Goal: Information Seeking & Learning: Find contact information

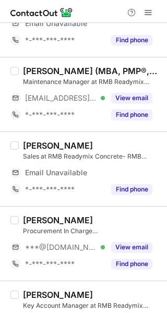
scroll to position [156, 0]
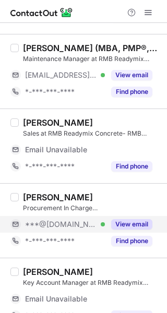
click at [144, 220] on button "View email" at bounding box center [131, 224] width 41 height 10
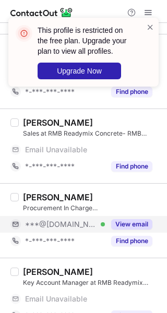
click at [100, 190] on div "Ammar Agha Procurement In Charge (UAE)- Raw Materials at RMB Readymix Concrete-…" at bounding box center [83, 220] width 167 height 75
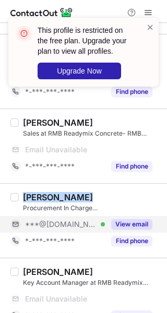
click at [100, 190] on div "Ammar Agha Procurement In Charge (UAE)- Raw Materials at RMB Readymix Concrete-…" at bounding box center [83, 220] width 167 height 75
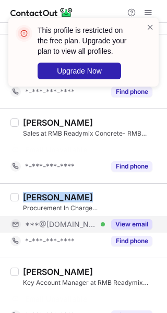
scroll to position [140, 0]
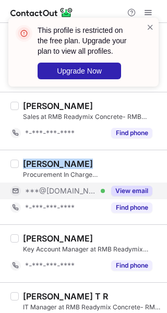
copy div "Ammar Agha"
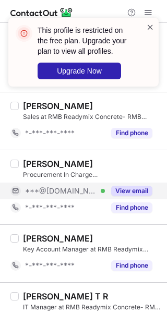
click at [146, 24] on span at bounding box center [150, 27] width 8 height 10
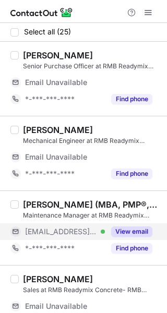
click at [127, 230] on button "View email" at bounding box center [131, 231] width 41 height 10
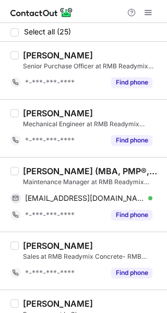
click at [77, 177] on div "Maintenance Manager at RMB Readymix Concrete- RMB Group" at bounding box center [92, 181] width 138 height 9
click at [77, 164] on div "Ahmed Abdelsattar (MBA, PMP®,B.Sc.Eng) Maintenance Manager at RMB Readymix Conc…" at bounding box center [83, 194] width 167 height 75
click at [78, 166] on div "Ahmed Abdelsattar (MBA, PMP®,B.Sc.Eng)" at bounding box center [92, 171] width 138 height 10
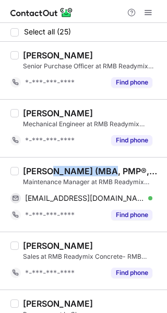
click at [78, 166] on div "Ahmed Abdelsattar (MBA, PMP®,B.Sc.Eng)" at bounding box center [92, 171] width 138 height 10
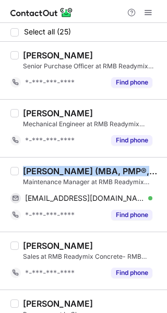
click at [78, 166] on div "Ahmed Abdelsattar (MBA, PMP®,B.Sc.Eng)" at bounding box center [92, 171] width 138 height 10
copy div "Ahmed Abdelsattar (MBA, PMP®,B.Sc.Eng)"
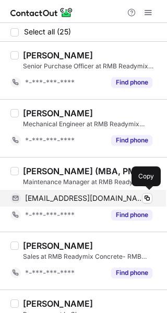
click at [92, 196] on span "nrc.mmgr@lootahgroup.com" at bounding box center [84, 197] width 119 height 9
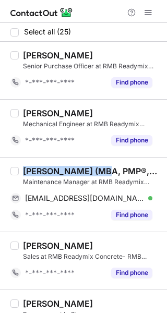
drag, startPoint x: 101, startPoint y: 174, endPoint x: 6, endPoint y: 165, distance: 94.7
click at [6, 165] on div "Ahmed Abdelsattar (MBA, PMP®,B.Sc.Eng) Maintenance Manager at RMB Readymix Conc…" at bounding box center [83, 194] width 167 height 75
copy div "Ahmed Abdelsattar"
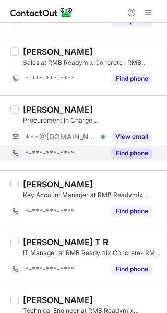
scroll to position [208, 0]
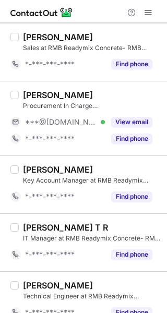
drag, startPoint x: 128, startPoint y: 118, endPoint x: 87, endPoint y: 95, distance: 46.9
click at [128, 118] on button "View email" at bounding box center [131, 122] width 41 height 10
click at [75, 86] on div "Ammar Agha Procurement In Charge (UAE)- Raw Materials at RMB Readymix Concrete-…" at bounding box center [83, 118] width 167 height 75
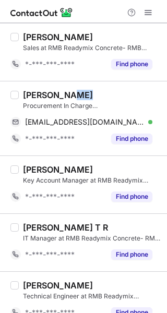
click at [75, 86] on div "Ammar Agha Procurement In Charge (UAE)- Raw Materials at RMB Readymix Concrete-…" at bounding box center [83, 118] width 167 height 75
copy div "Ammar Agha"
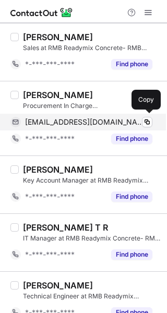
drag, startPoint x: 63, startPoint y: 125, endPoint x: 70, endPoint y: 124, distance: 7.9
click at [63, 125] on span "haiderammar702@gmail.com" at bounding box center [84, 121] width 119 height 9
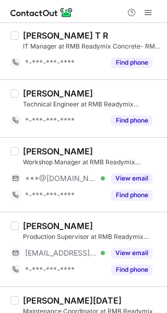
scroll to position [417, 0]
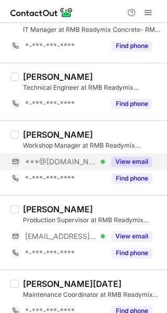
click at [131, 153] on div "View email" at bounding box center [128, 161] width 47 height 17
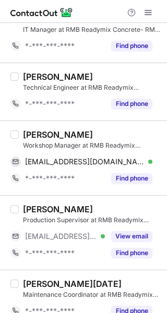
click at [95, 133] on div "Jacinto Palo" at bounding box center [92, 134] width 138 height 10
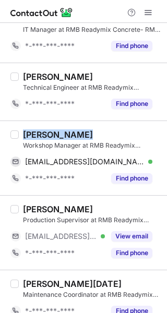
click at [95, 133] on div "Jacinto Palo" at bounding box center [92, 134] width 138 height 10
copy div "Jacinto Palo"
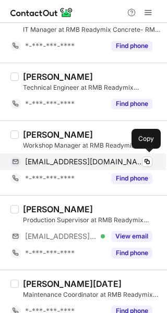
click at [81, 162] on span "arnelpalo64@gmail.com" at bounding box center [84, 161] width 119 height 9
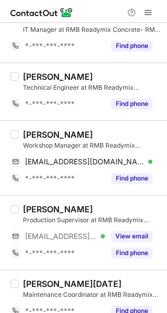
click at [126, 222] on div "Production Supervisor at RMB Readymix Concrete- RMB Group" at bounding box center [92, 219] width 138 height 9
click at [128, 225] on div "NAZAKAT EHSAN Production Supervisor at RMB Readymix Concrete- RMB Group ***@rmb…" at bounding box center [90, 232] width 142 height 57
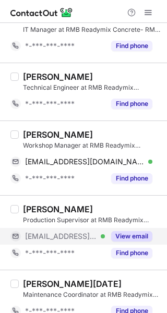
click at [129, 235] on button "View email" at bounding box center [131, 236] width 41 height 10
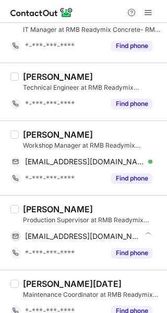
click at [122, 207] on div "NAZAKAT EHSAN" at bounding box center [92, 209] width 138 height 10
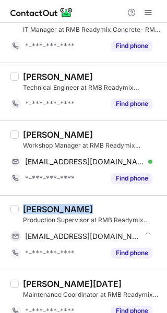
click at [122, 207] on div "NAZAKAT EHSAN" at bounding box center [92, 209] width 138 height 10
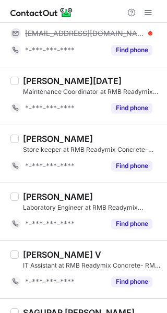
scroll to position [730, 0]
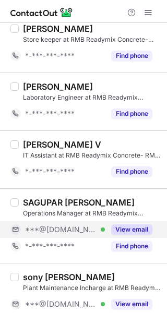
click at [135, 228] on button "View email" at bounding box center [131, 229] width 41 height 10
click at [120, 199] on div "SAGUPAR SATHIK" at bounding box center [92, 202] width 138 height 10
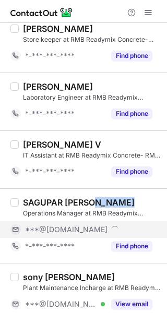
click at [120, 199] on div "SAGUPAR SATHIK" at bounding box center [92, 202] width 138 height 10
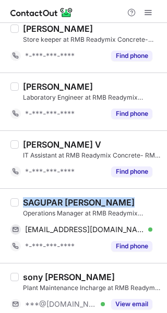
click at [120, 198] on div "SAGUPAR SATHIK" at bounding box center [92, 202] width 138 height 10
copy div "SAGUPAR SATHIK"
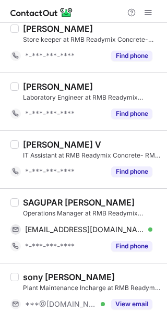
click at [64, 217] on div "SAGUPAR SATHIK Operations Manager at RMB Readymix Concrete- RMB Group saguparsa…" at bounding box center [90, 225] width 142 height 57
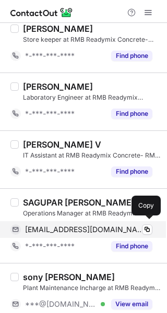
click at [67, 225] on span "saguparsathik@gmail.com" at bounding box center [84, 229] width 119 height 9
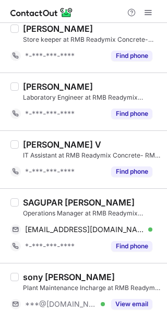
scroll to position [713, 0]
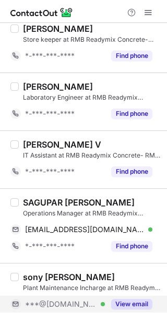
click at [143, 295] on div "View email" at bounding box center [128, 303] width 47 height 17
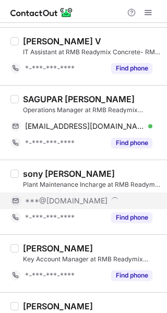
scroll to position [817, 0]
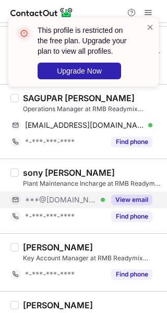
click at [89, 167] on div "sony sivanandan" at bounding box center [69, 172] width 92 height 10
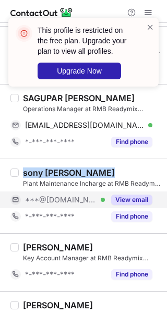
click at [89, 167] on div "sony sivanandan" at bounding box center [69, 172] width 92 height 10
copy div "sony sivanandan"
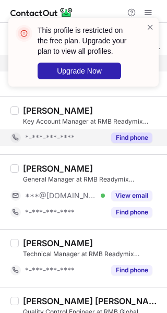
scroll to position [973, 0]
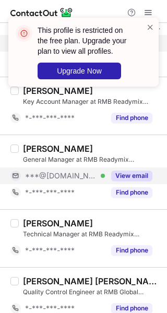
click at [127, 167] on div "View email" at bounding box center [128, 175] width 47 height 17
click at [115, 147] on div "Basil Hiasat" at bounding box center [92, 148] width 138 height 10
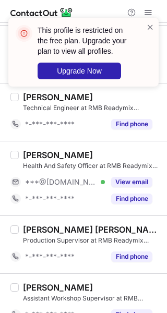
scroll to position [1192, 0]
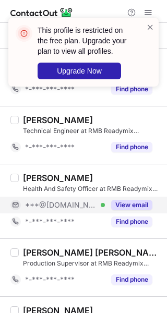
click at [128, 201] on button "View email" at bounding box center [131, 205] width 41 height 10
click at [99, 172] on div "Julius Balleza" at bounding box center [92, 177] width 138 height 10
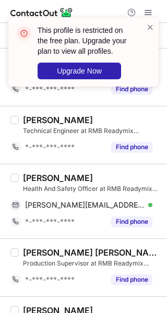
click at [99, 172] on div "Julius Balleza" at bounding box center [92, 177] width 138 height 10
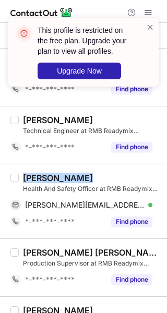
click at [99, 172] on div "Julius Balleza" at bounding box center [92, 177] width 138 height 10
copy div "Julius Balleza"
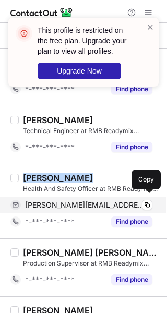
click at [62, 196] on div "julius.balleza@yahoo.com Verified Copy" at bounding box center [81, 204] width 142 height 17
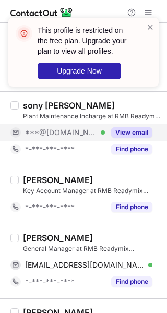
scroll to position [870, 0]
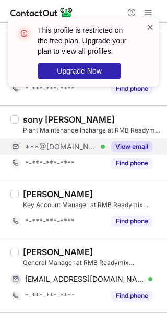
click at [150, 28] on span at bounding box center [150, 27] width 8 height 10
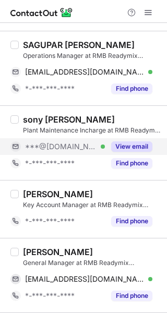
click at [147, 15] on div "This profile is restricted on the free plan. Upgrade your plan to view all prof…" at bounding box center [83, 56] width 167 height 98
click at [150, 8] on span at bounding box center [148, 12] width 8 height 8
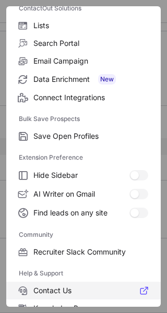
scroll to position [159, 0]
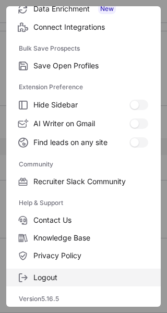
click at [57, 275] on span "Logout" at bounding box center [90, 277] width 115 height 9
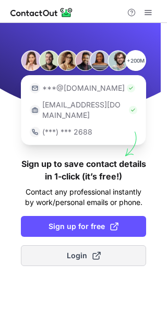
click at [100, 251] on span at bounding box center [96, 255] width 8 height 8
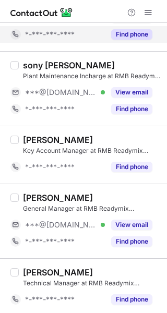
scroll to position [887, 0]
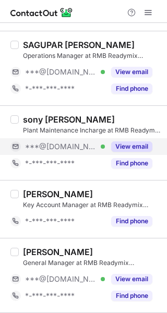
click at [120, 146] on button "View email" at bounding box center [131, 146] width 41 height 10
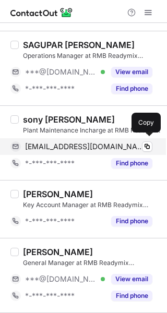
click at [91, 147] on span "[EMAIL_ADDRESS][DOMAIN_NAME]" at bounding box center [84, 146] width 119 height 9
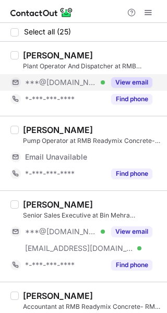
click at [113, 81] on button "View email" at bounding box center [131, 82] width 41 height 10
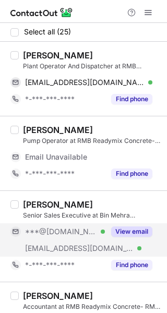
click at [116, 237] on div "View email" at bounding box center [128, 231] width 47 height 17
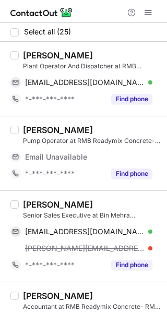
click at [88, 59] on div "Qasim Ijaz" at bounding box center [92, 55] width 138 height 10
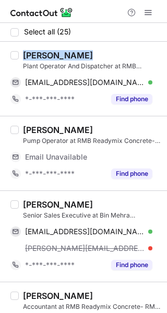
click at [88, 59] on div "Qasim Ijaz" at bounding box center [92, 55] width 138 height 10
copy div "Qasim Ijaz"
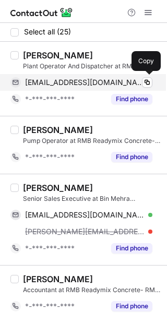
click at [108, 77] on div "qureshiq160@gmail.com Verified Copy" at bounding box center [81, 82] width 142 height 17
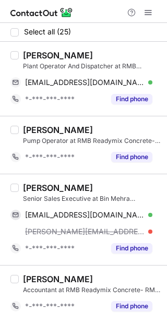
click at [91, 191] on div "irfan khalid" at bounding box center [92, 187] width 138 height 10
click at [90, 190] on div "irfan khalid" at bounding box center [92, 187] width 138 height 10
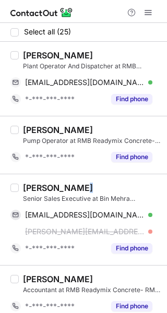
click at [90, 190] on div "irfan khalid" at bounding box center [92, 187] width 138 height 10
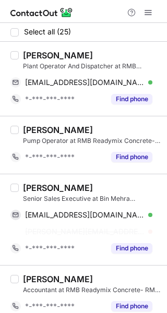
click at [38, 188] on div "irfan khalid" at bounding box center [58, 187] width 70 height 10
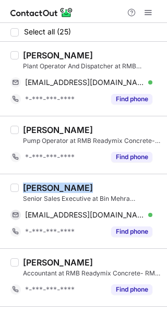
click at [38, 188] on div "irfan khalid" at bounding box center [58, 187] width 70 height 10
copy div "irfan khalid"
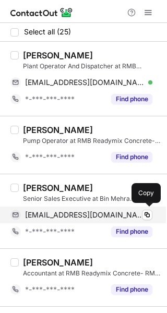
click at [108, 207] on div "smart.irfankhan@yahoo.com Verified Copy" at bounding box center [81, 214] width 142 height 17
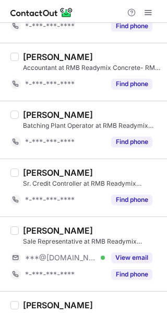
scroll to position [261, 0]
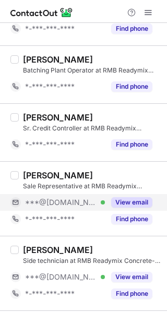
click at [121, 198] on button "View email" at bounding box center [131, 202] width 41 height 10
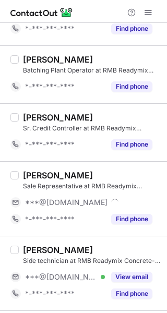
click at [109, 175] on div "Waseem Abbasi" at bounding box center [92, 175] width 138 height 10
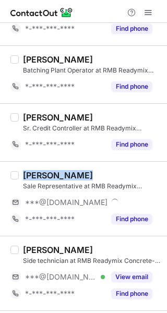
click at [109, 175] on div "Waseem Abbasi" at bounding box center [92, 175] width 138 height 10
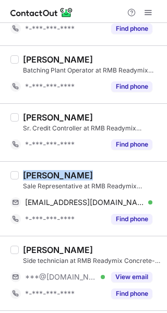
copy div "Waseem Abbasi"
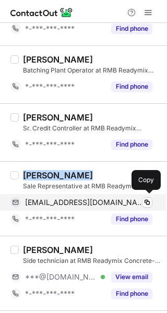
click at [59, 201] on span "wasimabbasi038@gmail.com" at bounding box center [84, 202] width 119 height 9
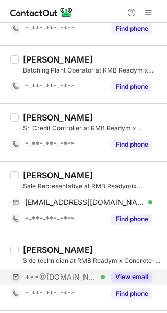
click at [119, 268] on div "View email" at bounding box center [128, 276] width 47 height 17
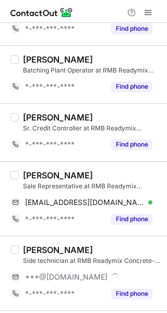
click at [63, 246] on div "Kalim ullah" at bounding box center [58, 249] width 70 height 10
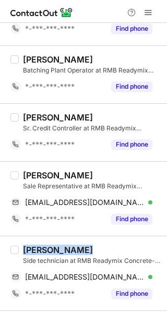
click at [63, 246] on div "Kalim ullah" at bounding box center [58, 249] width 70 height 10
copy div "Kalim ullah"
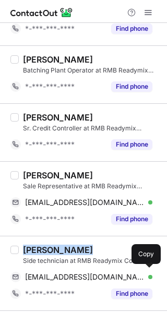
drag, startPoint x: 64, startPoint y: 274, endPoint x: 121, endPoint y: 234, distance: 69.2
click at [65, 274] on span "kaleemkhanak120@gmail.com" at bounding box center [84, 276] width 119 height 9
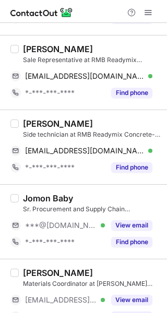
scroll to position [417, 0]
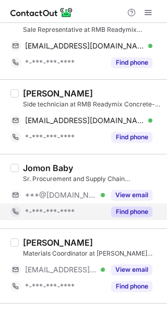
drag, startPoint x: 122, startPoint y: 193, endPoint x: 121, endPoint y: 209, distance: 15.7
click at [122, 193] on button "View email" at bounding box center [131, 195] width 41 height 10
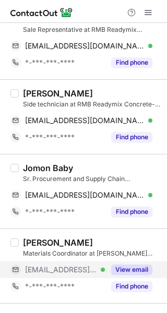
click at [124, 264] on button "View email" at bounding box center [131, 269] width 41 height 10
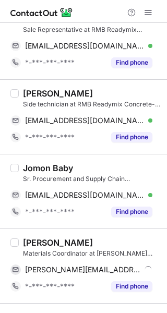
click at [77, 171] on div "Jomon Baby Sr. Procurement and Supply Chain Management Professional at RMB Read…" at bounding box center [92, 173] width 138 height 21
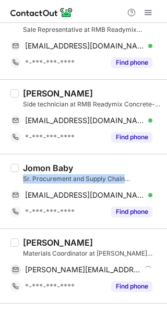
click at [77, 171] on div "Jomon Baby Sr. Procurement and Supply Chain Management Professional at RMB Read…" at bounding box center [92, 173] width 138 height 21
copy div "Sr. Procurement and Supply Chain Management Professional at RMB Readymix Concre…"
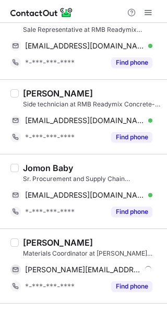
click at [79, 163] on div "Jomon Baby" at bounding box center [92, 168] width 138 height 10
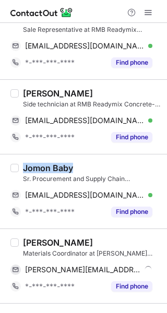
click at [79, 163] on div "Jomon Baby" at bounding box center [92, 168] width 138 height 10
copy div "Jomon Baby"
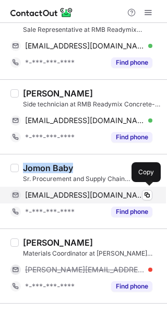
click at [108, 194] on span "jomonbaby2009@gmail.com" at bounding box center [84, 194] width 119 height 9
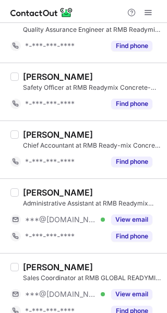
scroll to position [886, 0]
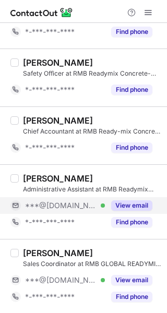
click at [125, 201] on button "View email" at bounding box center [131, 205] width 41 height 10
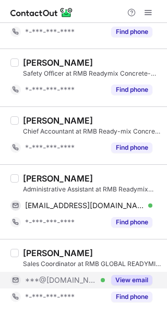
click at [126, 275] on button "View email" at bounding box center [131, 280] width 41 height 10
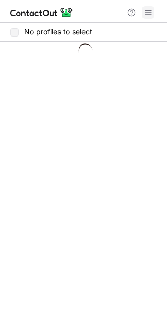
click at [147, 10] on span at bounding box center [148, 12] width 8 height 8
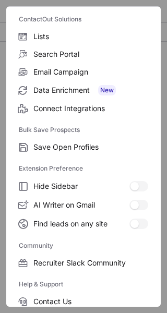
scroll to position [159, 0]
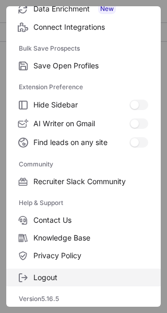
click at [56, 279] on span "Logout" at bounding box center [90, 277] width 115 height 9
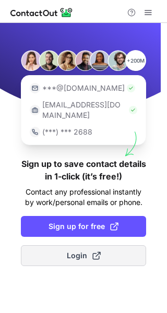
click at [55, 245] on button "Login" at bounding box center [83, 255] width 125 height 21
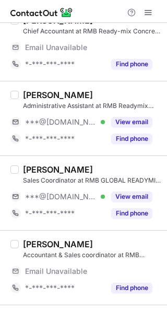
scroll to position [1199, 0]
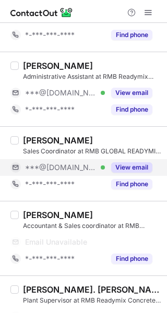
click at [127, 164] on button "View email" at bounding box center [131, 167] width 41 height 10
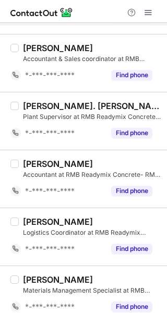
scroll to position [1049, 0]
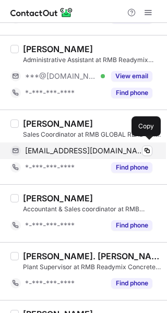
click at [77, 151] on span "[EMAIL_ADDRESS][DOMAIN_NAME]" at bounding box center [84, 150] width 119 height 9
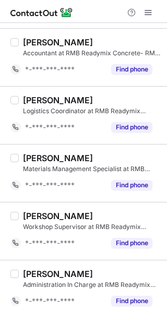
scroll to position [1321, 0]
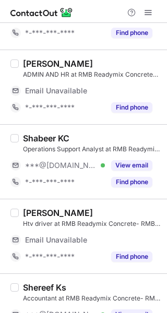
scroll to position [156, 0]
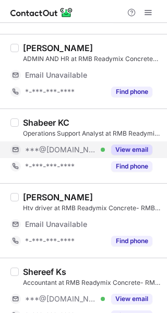
click at [129, 149] on button "View email" at bounding box center [131, 149] width 41 height 10
click at [101, 120] on div "Shabeer KC" at bounding box center [92, 122] width 138 height 10
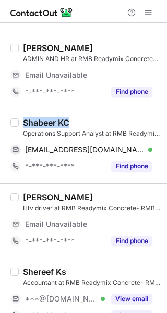
click at [101, 120] on div "Shabeer KC" at bounding box center [92, 122] width 138 height 10
copy div "Shabeer KC"
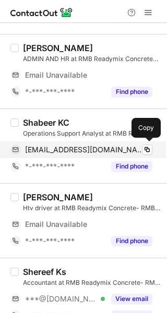
click at [93, 143] on div "[EMAIL_ADDRESS][DOMAIN_NAME] Verified Copy" at bounding box center [81, 149] width 142 height 17
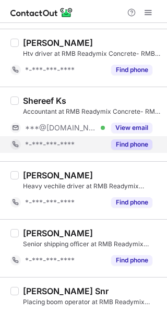
scroll to position [211, 0]
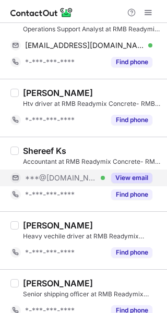
click at [133, 172] on button "View email" at bounding box center [131, 177] width 41 height 10
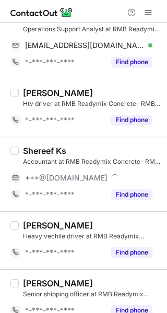
click at [96, 145] on div "Shereef Ks" at bounding box center [92, 150] width 138 height 10
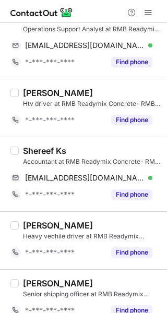
click at [96, 145] on div "Shereef Ks" at bounding box center [92, 150] width 138 height 10
copy div "Shereef Ks"
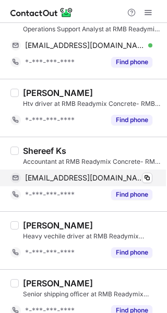
click at [92, 169] on div "[EMAIL_ADDRESS][DOMAIN_NAME] Verified Copy" at bounding box center [81, 177] width 142 height 17
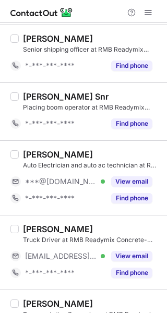
scroll to position [471, 0]
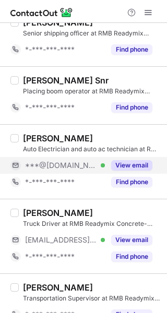
click at [122, 165] on button "View email" at bounding box center [131, 165] width 41 height 10
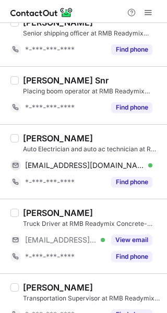
click at [92, 138] on div "[PERSON_NAME]" at bounding box center [92, 138] width 138 height 10
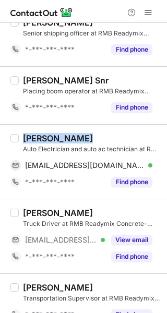
click at [92, 138] on div "[PERSON_NAME]" at bounding box center [92, 138] width 138 height 10
copy div "[PERSON_NAME]"
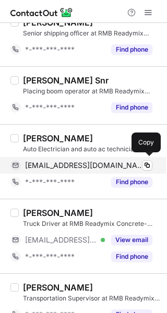
click at [93, 161] on span "[EMAIL_ADDRESS][DOMAIN_NAME]" at bounding box center [84, 165] width 119 height 9
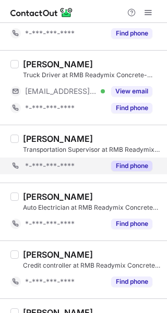
scroll to position [627, 0]
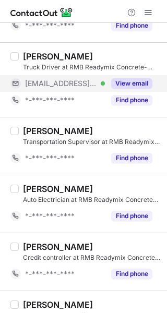
click at [121, 79] on button "View email" at bounding box center [131, 83] width 41 height 10
click at [98, 55] on div "[PERSON_NAME]" at bounding box center [92, 56] width 138 height 10
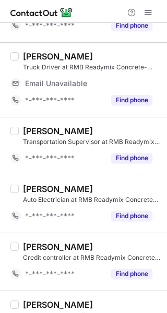
click at [98, 55] on div "[PERSON_NAME]" at bounding box center [92, 56] width 138 height 10
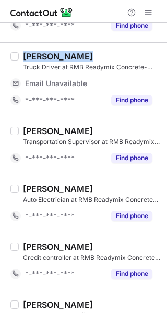
click at [98, 55] on div "[PERSON_NAME]" at bounding box center [92, 56] width 138 height 10
copy div "[PERSON_NAME]"
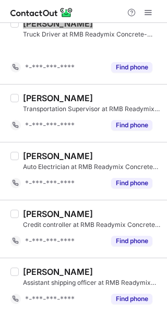
scroll to position [644, 0]
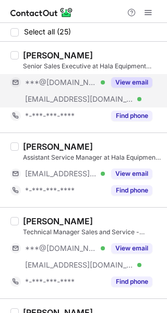
click at [120, 83] on button "View email" at bounding box center [131, 82] width 41 height 10
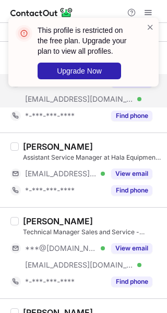
click at [125, 53] on div "This profile is restricted on the free plan. Upgrade your plan to view all prof…" at bounding box center [83, 56] width 167 height 98
click at [125, 53] on div "This profile is restricted on the free plan. Upgrade your plan to view all prof…" at bounding box center [86, 52] width 96 height 54
click at [151, 28] on span at bounding box center [150, 27] width 8 height 10
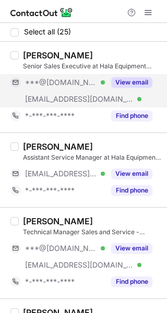
click at [95, 54] on div "This profile is restricted on the free plan. Upgrade your plan to view all prof…" at bounding box center [83, 156] width 167 height 313
click at [93, 54] on div "[PERSON_NAME]" at bounding box center [58, 55] width 70 height 10
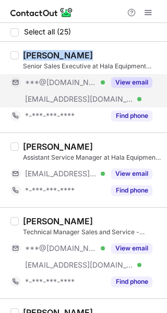
click at [93, 54] on div "[PERSON_NAME]" at bounding box center [58, 55] width 70 height 10
copy div "[PERSON_NAME]"
click at [151, 13] on span at bounding box center [148, 12] width 8 height 8
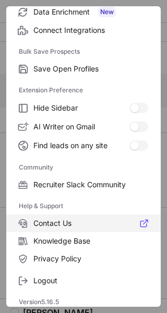
scroll to position [159, 0]
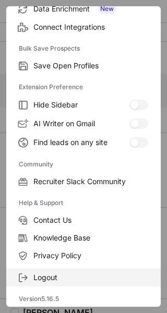
click at [43, 276] on span "Logout" at bounding box center [90, 277] width 115 height 9
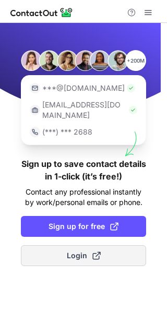
click at [81, 250] on span "Login" at bounding box center [84, 255] width 34 height 10
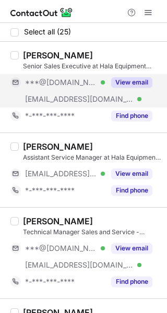
click at [137, 88] on div "View email" at bounding box center [128, 82] width 47 height 17
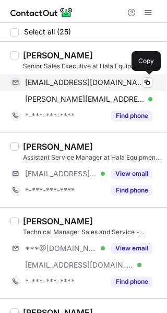
click at [73, 77] on div "mshahbazakram@gmail.com Verified Copy" at bounding box center [81, 82] width 142 height 17
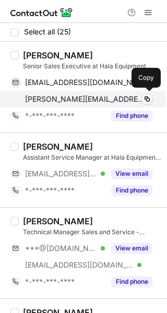
click at [114, 100] on span "[PERSON_NAME][EMAIL_ADDRESS][DOMAIN_NAME]" at bounding box center [84, 98] width 119 height 9
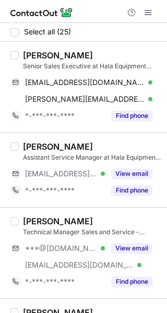
drag, startPoint x: 137, startPoint y: 173, endPoint x: 128, endPoint y: 199, distance: 27.0
click at [137, 173] on button "View email" at bounding box center [131, 173] width 41 height 10
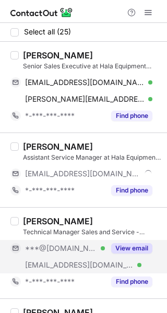
click at [119, 250] on button "View email" at bounding box center [131, 248] width 41 height 10
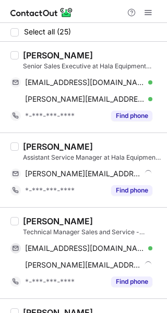
click at [84, 147] on div "Chris Dourado" at bounding box center [92, 146] width 138 height 10
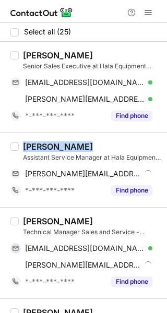
click at [84, 147] on div "Chris Dourado" at bounding box center [92, 146] width 138 height 10
copy div "Chris Dourado"
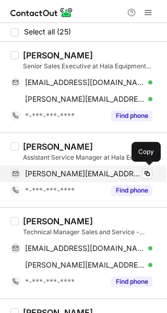
click at [102, 175] on div "chris@halaheavy.com" at bounding box center [88, 173] width 127 height 9
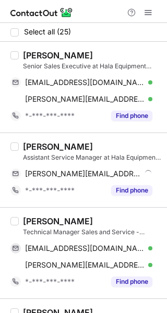
click at [113, 221] on div "Shanmugam Sengeni" at bounding box center [92, 221] width 138 height 10
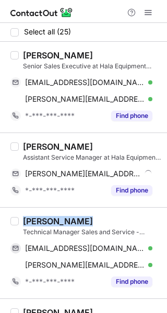
click at [113, 221] on div "Shanmugam Sengeni" at bounding box center [92, 221] width 138 height 10
copy div "Shanmugam Sengeni"
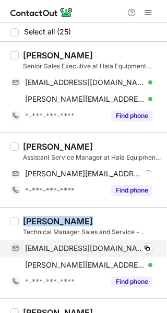
click at [130, 250] on span "shanmugambe2005@gmail.com" at bounding box center [84, 247] width 119 height 9
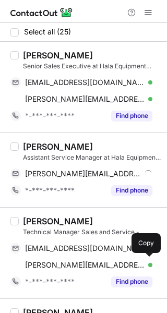
drag, startPoint x: 91, startPoint y: 258, endPoint x: 165, endPoint y: 240, distance: 75.6
click at [91, 258] on div "shanmugam@halaheavy.com Verified Copy" at bounding box center [81, 264] width 142 height 17
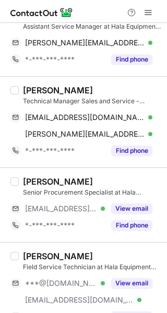
scroll to position [156, 0]
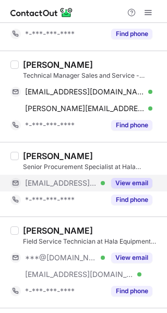
click at [138, 180] on button "View email" at bounding box center [131, 183] width 41 height 10
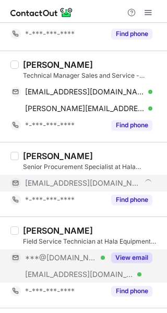
click at [137, 259] on button "View email" at bounding box center [131, 257] width 41 height 10
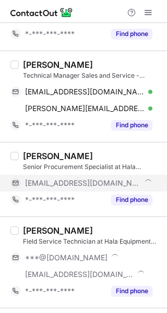
click at [85, 157] on div "Nafeel Ahammed" at bounding box center [58, 156] width 70 height 10
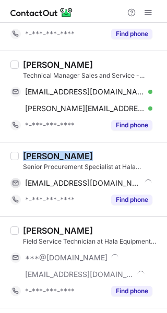
click at [85, 157] on div "Nafeel Ahammed" at bounding box center [58, 156] width 70 height 10
copy div "Nafeel Ahammed"
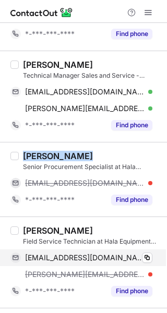
drag, startPoint x: 98, startPoint y: 257, endPoint x: 101, endPoint y: 249, distance: 8.6
click at [98, 257] on span "yogendrabisht555@gmail.com" at bounding box center [84, 257] width 119 height 9
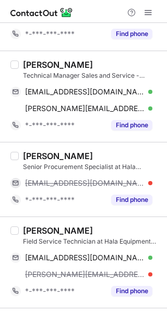
click at [104, 234] on div "Yogendra Bisht" at bounding box center [92, 230] width 138 height 10
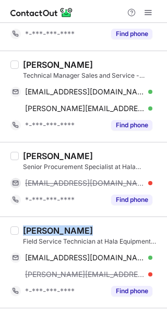
click at [104, 234] on div "Yogendra Bisht" at bounding box center [92, 230] width 138 height 10
copy div "Yogendra Bisht"
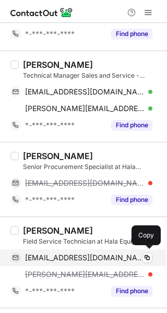
click at [124, 260] on span "yogendrabisht555@gmail.com" at bounding box center [84, 257] width 119 height 9
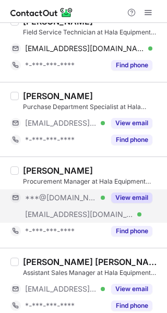
scroll to position [365, 0]
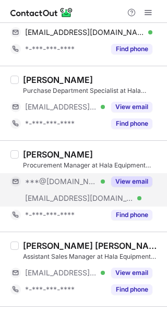
click at [120, 185] on button "View email" at bounding box center [131, 181] width 41 height 10
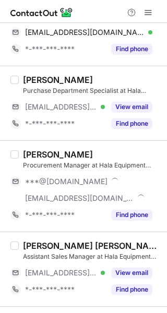
click at [109, 151] on div "Saneer Abdulkareem" at bounding box center [92, 154] width 138 height 10
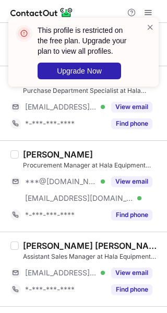
click at [109, 151] on div "Saneer Abdulkareem" at bounding box center [92, 154] width 138 height 10
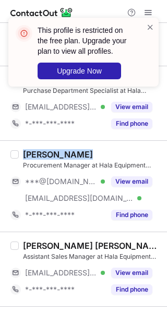
click at [109, 151] on div "Saneer Abdulkareem" at bounding box center [92, 154] width 138 height 10
copy div "Saneer Abdulkareem"
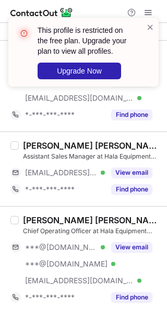
scroll to position [469, 0]
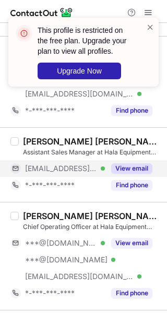
click at [115, 167] on button "View email" at bounding box center [131, 168] width 41 height 10
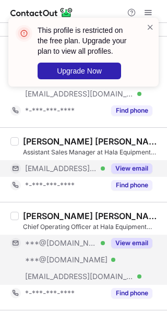
click at [128, 245] on button "View email" at bounding box center [131, 243] width 41 height 10
click at [121, 214] on div "Syed Mohsin Abbas" at bounding box center [92, 216] width 138 height 10
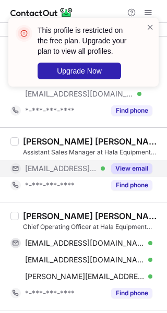
click at [121, 214] on div "Syed Mohsin Abbas" at bounding box center [92, 216] width 138 height 10
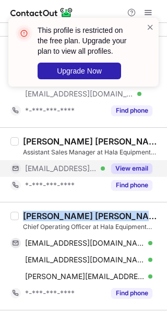
click at [121, 214] on div "Syed Mohsin Abbas" at bounding box center [92, 216] width 138 height 10
copy div "Syed Mohsin Abbas"
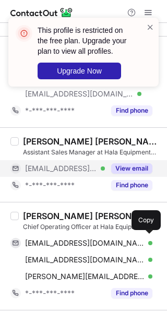
drag, startPoint x: 116, startPoint y: 240, endPoint x: 164, endPoint y: 236, distance: 47.7
click at [116, 240] on span "mohsinabbas06@gmail.com" at bounding box center [84, 242] width 119 height 9
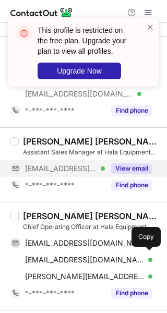
drag, startPoint x: 118, startPoint y: 254, endPoint x: 163, endPoint y: 228, distance: 51.8
click at [118, 255] on span "mohsinabbas06@yahoo.com" at bounding box center [84, 259] width 119 height 9
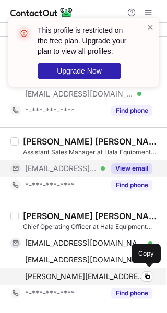
click at [92, 274] on span "syed@halaheavy.com" at bounding box center [84, 276] width 119 height 9
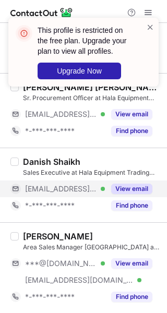
scroll to position [730, 0]
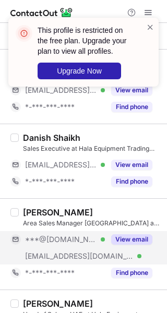
click at [128, 234] on button "View email" at bounding box center [131, 239] width 41 height 10
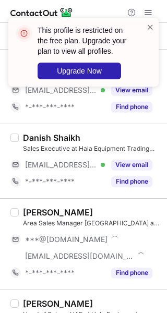
click at [90, 207] on div "Akmal Jamshed" at bounding box center [92, 212] width 138 height 10
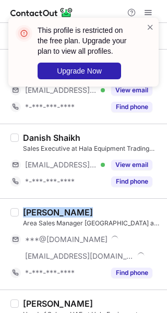
click at [90, 207] on div "Akmal Jamshed" at bounding box center [92, 212] width 138 height 10
copy div "Akmal Jamshed"
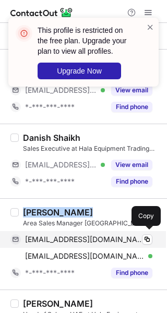
drag, startPoint x: 59, startPoint y: 235, endPoint x: 66, endPoint y: 235, distance: 7.3
click at [59, 235] on span "akmaljamshed@gmail.com" at bounding box center [84, 239] width 119 height 9
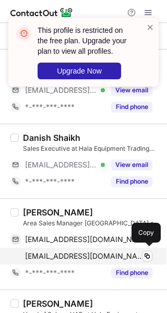
click at [97, 256] on span "akmal@halaheavy.com" at bounding box center [84, 255] width 119 height 9
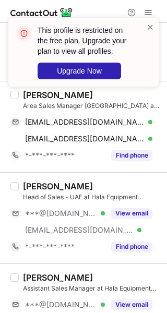
scroll to position [886, 0]
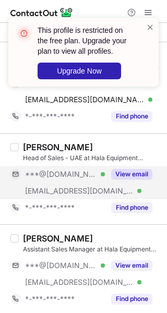
click at [132, 170] on button "View email" at bounding box center [131, 174] width 41 height 10
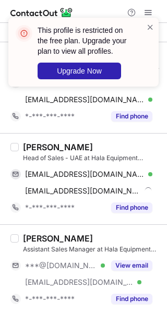
click at [80, 145] on div "Suman Shivan" at bounding box center [58, 147] width 70 height 10
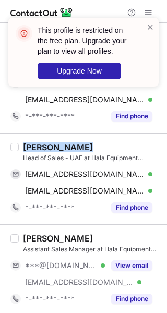
copy div "Suman Shivan"
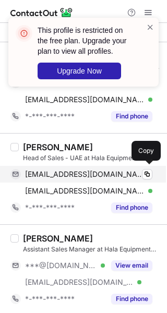
click at [120, 176] on div "suman7286@gmail.com Verified" at bounding box center [88, 173] width 127 height 9
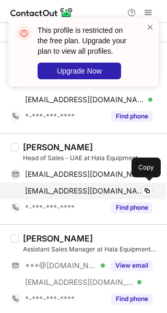
drag, startPoint x: 107, startPoint y: 185, endPoint x: 150, endPoint y: 181, distance: 42.9
click at [107, 186] on div "suman@halaheavy.com Verified" at bounding box center [88, 190] width 127 height 9
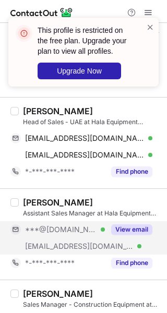
scroll to position [938, 0]
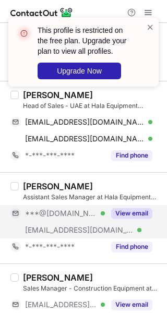
click at [114, 211] on button "View email" at bounding box center [131, 213] width 41 height 10
click at [93, 181] on div "Hafiz Muhammad Rauf" at bounding box center [58, 186] width 70 height 10
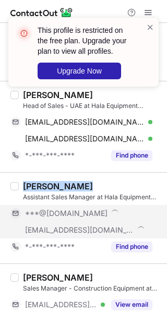
click at [93, 181] on div "Hafiz Muhammad Rauf" at bounding box center [58, 186] width 70 height 10
copy div "Hafiz Muhammad Rauf"
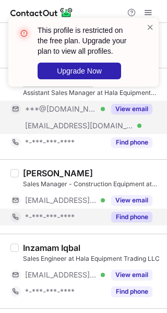
scroll to position [990, 0]
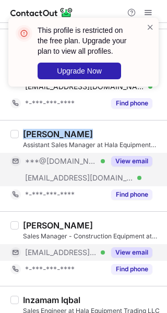
click at [120, 247] on button "View email" at bounding box center [131, 252] width 41 height 10
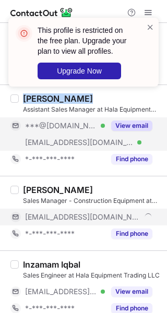
scroll to position [1042, 0]
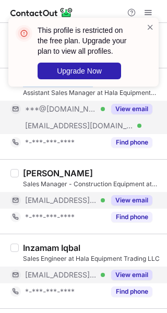
click at [127, 269] on button "View email" at bounding box center [131, 274] width 41 height 10
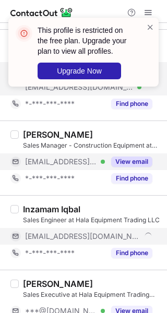
scroll to position [1146, 0]
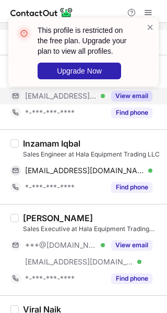
click at [113, 138] on div "Inzamam Iqbal" at bounding box center [92, 143] width 138 height 10
copy div "Inzamam Iqbal"
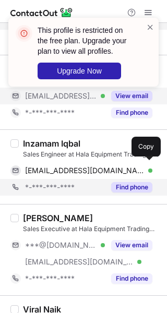
drag, startPoint x: 131, startPoint y: 171, endPoint x: 158, endPoint y: 187, distance: 31.3
click at [131, 171] on div "inzamam@halaheavy.com Verified" at bounding box center [88, 170] width 127 height 9
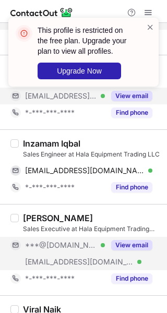
click at [113, 241] on button "View email" at bounding box center [131, 245] width 41 height 10
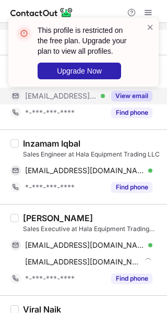
click at [85, 213] on div "Delnie Ausan" at bounding box center [92, 218] width 138 height 10
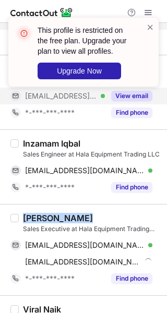
click at [85, 213] on div "Delnie Ausan" at bounding box center [92, 218] width 138 height 10
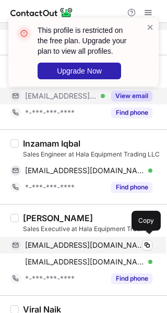
click at [129, 249] on div "delnieausan07@gmail.com Verified Copy" at bounding box center [81, 245] width 142 height 17
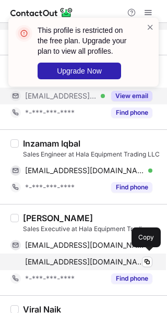
click at [86, 265] on div "delnie@halaheavy.com Verified Copy" at bounding box center [81, 261] width 142 height 17
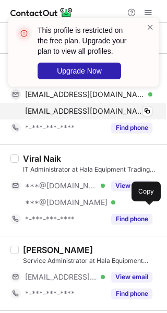
scroll to position [1303, 0]
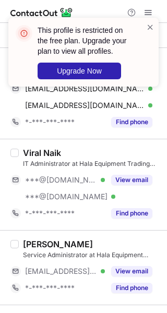
drag, startPoint x: 135, startPoint y: 172, endPoint x: 124, endPoint y: 165, distance: 13.3
click at [135, 175] on button "View email" at bounding box center [131, 180] width 41 height 10
click at [103, 147] on div "Viral Naik" at bounding box center [92, 152] width 138 height 10
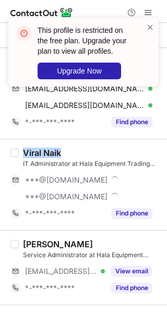
click at [103, 147] on div "Viral Naik" at bounding box center [92, 152] width 138 height 10
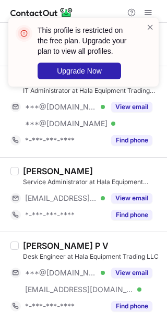
scroll to position [1407, 0]
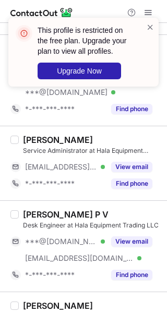
drag, startPoint x: 122, startPoint y: 165, endPoint x: 114, endPoint y: 209, distance: 44.6
click at [122, 165] on button "View email" at bounding box center [131, 167] width 41 height 10
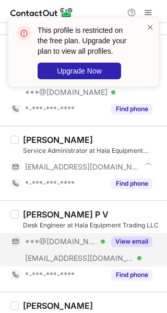
click at [120, 233] on div "View email" at bounding box center [128, 241] width 47 height 17
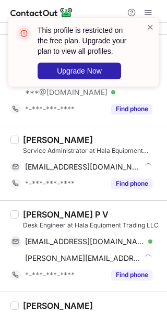
click at [101, 209] on div "Bharath Kumar P V" at bounding box center [92, 214] width 138 height 10
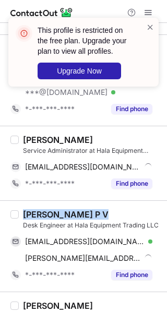
click at [101, 209] on div "Bharath Kumar P V" at bounding box center [92, 214] width 138 height 10
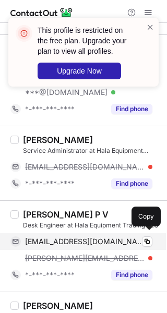
click at [99, 237] on span "bharathpv94@gmail.com" at bounding box center [84, 241] width 119 height 9
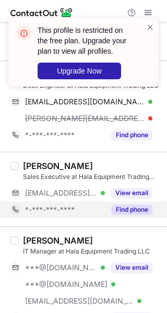
scroll to position [1563, 0]
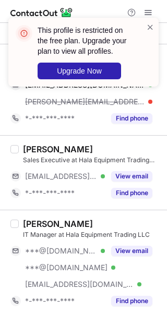
click at [136, 236] on div "Prasad Wijesooriya IT Manager at Hala Equipment Trading LLC ***@gmail.com Verif…" at bounding box center [90, 263] width 142 height 91
click at [132, 238] on div "Prasad Wijesooriya IT Manager at Hala Equipment Trading LLC ***@gmail.com Verif…" at bounding box center [90, 263] width 142 height 91
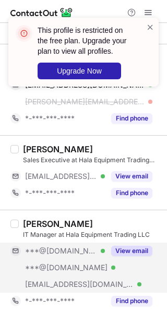
click at [130, 245] on button "View email" at bounding box center [131, 250] width 41 height 10
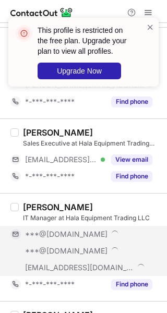
click at [121, 223] on div "Prasad Wijesooriya IT Manager at Hala Equipment Trading LLC ***@gmail.com ***@g…" at bounding box center [90, 247] width 142 height 91
click at [121, 226] on div "***@gmail.com" at bounding box center [81, 234] width 142 height 17
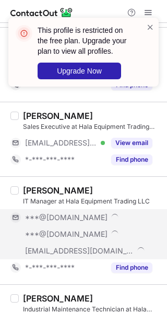
click at [117, 209] on div "***@gmail.com" at bounding box center [81, 217] width 142 height 17
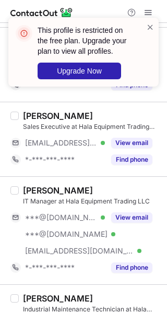
click at [120, 185] on div "Prasad Wijesooriya" at bounding box center [92, 190] width 138 height 10
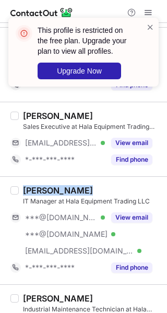
click at [120, 185] on div "Prasad Wijesooriya" at bounding box center [92, 190] width 138 height 10
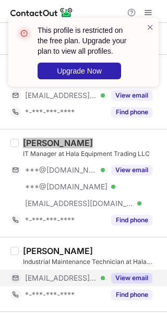
scroll to position [1668, 0]
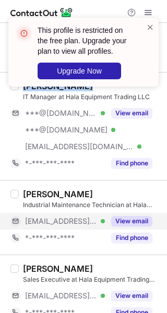
click at [126, 216] on button "View email" at bounding box center [131, 221] width 41 height 10
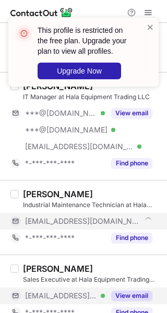
click at [138, 287] on div "View email" at bounding box center [128, 295] width 47 height 17
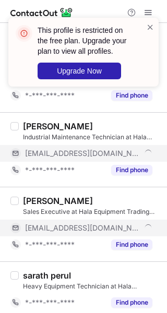
scroll to position [1737, 0]
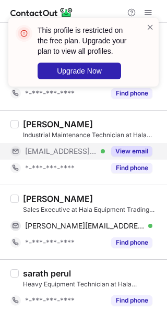
click at [126, 195] on div "Christin Ukken" at bounding box center [92, 198] width 138 height 10
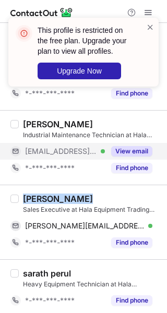
click at [126, 195] on div "Christin Ukken" at bounding box center [92, 198] width 138 height 10
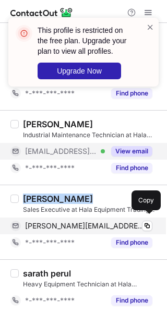
click at [84, 217] on div "christin@halaheavy.com Verified Copy" at bounding box center [81, 225] width 142 height 17
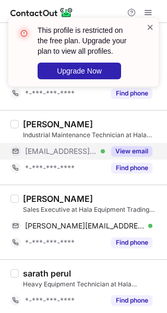
click at [153, 30] on span at bounding box center [150, 27] width 8 height 10
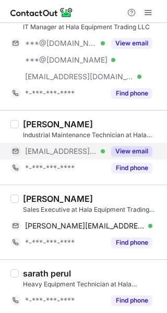
click at [152, 14] on div "This profile is restricted on the free plan. Upgrade your plan to view all prof…" at bounding box center [83, 56] width 167 height 98
click at [146, 10] on div "This profile is restricted on the free plan. Upgrade your plan to view all prof…" at bounding box center [83, 17] width 167 height 21
click at [146, 10] on span at bounding box center [148, 12] width 8 height 8
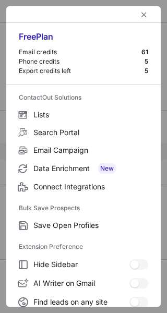
click at [146, 10] on div at bounding box center [83, 14] width 154 height 17
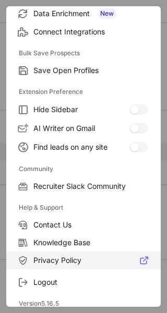
scroll to position [159, 0]
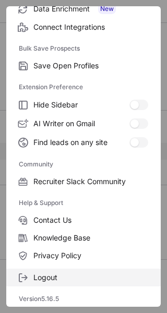
click at [52, 281] on label "Logout" at bounding box center [83, 277] width 154 height 18
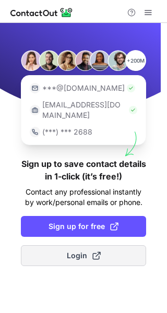
click at [103, 246] on button "Login" at bounding box center [83, 255] width 125 height 21
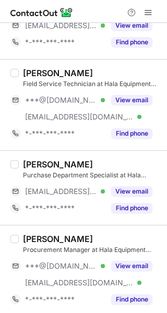
scroll to position [365, 0]
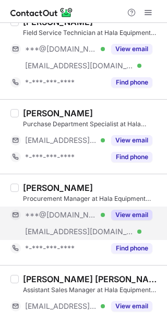
click at [134, 217] on button "View email" at bounding box center [131, 214] width 41 height 10
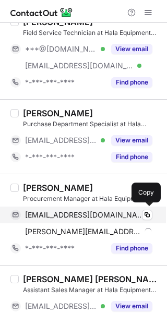
click at [79, 214] on span "[EMAIL_ADDRESS][DOMAIN_NAME]" at bounding box center [84, 214] width 119 height 9
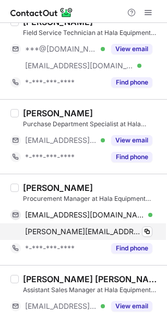
click at [101, 225] on div "[PERSON_NAME][EMAIL_ADDRESS][DOMAIN_NAME] Copy" at bounding box center [81, 231] width 142 height 17
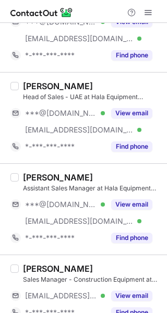
scroll to position [990, 0]
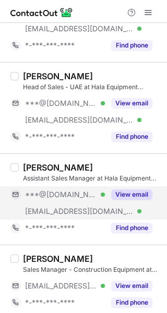
click at [128, 186] on div "View email" at bounding box center [128, 194] width 47 height 17
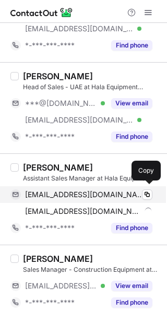
click at [89, 193] on span "[EMAIL_ADDRESS][DOMAIN_NAME]" at bounding box center [84, 194] width 119 height 9
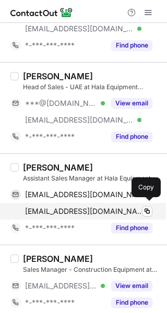
click at [103, 209] on div "[EMAIL_ADDRESS][DOMAIN_NAME] Verified" at bounding box center [88, 210] width 127 height 9
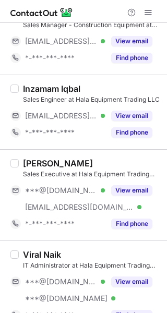
scroll to position [1251, 0]
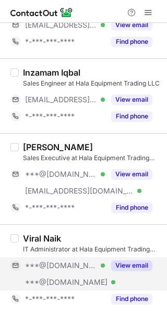
click at [118, 260] on button "View email" at bounding box center [131, 265] width 41 height 10
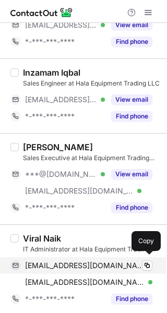
click at [90, 261] on span "[EMAIL_ADDRESS][DOMAIN_NAME]" at bounding box center [84, 265] width 119 height 9
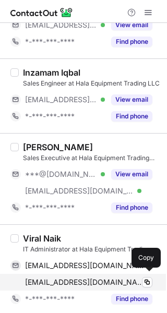
click at [85, 282] on span "[EMAIL_ADDRESS][DOMAIN_NAME]" at bounding box center [84, 281] width 119 height 9
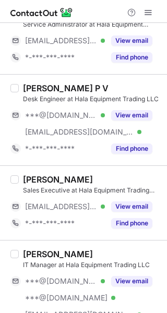
scroll to position [1668, 0]
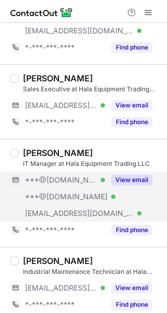
click at [137, 178] on button "View email" at bounding box center [131, 180] width 41 height 10
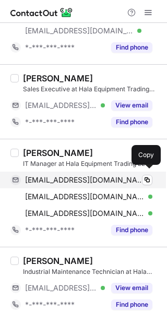
click at [75, 178] on span "[EMAIL_ADDRESS][DOMAIN_NAME]" at bounding box center [84, 179] width 119 height 9
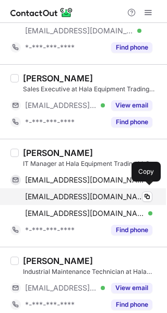
drag, startPoint x: 90, startPoint y: 197, endPoint x: 95, endPoint y: 194, distance: 5.8
click at [90, 197] on span "[EMAIL_ADDRESS][DOMAIN_NAME]" at bounding box center [84, 196] width 119 height 9
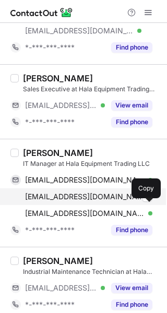
drag, startPoint x: 78, startPoint y: 208, endPoint x: 139, endPoint y: 188, distance: 64.8
click at [78, 208] on span "[EMAIL_ADDRESS][DOMAIN_NAME]" at bounding box center [84, 212] width 119 height 9
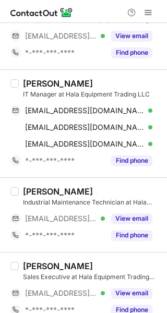
scroll to position [1804, 0]
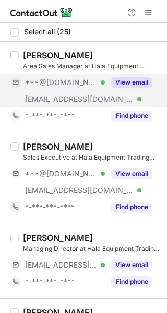
click at [132, 85] on button "View email" at bounding box center [131, 82] width 41 height 10
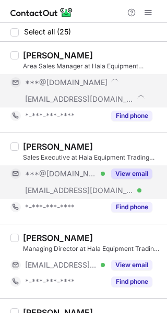
click at [122, 178] on button "View email" at bounding box center [131, 173] width 41 height 10
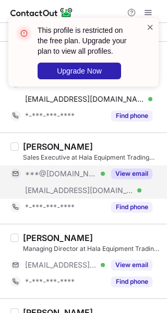
click at [151, 26] on span at bounding box center [150, 27] width 8 height 10
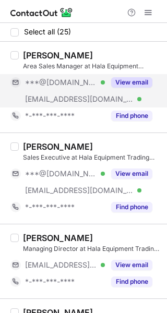
click at [139, 74] on div "View email" at bounding box center [128, 82] width 47 height 17
click at [130, 80] on div "***@[DOMAIN_NAME]" at bounding box center [88, 82] width 127 height 9
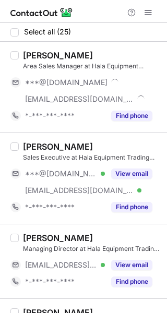
click at [82, 41] on div "Select all (25)" at bounding box center [83, 32] width 167 height 19
click at [85, 54] on div "[PERSON_NAME]" at bounding box center [92, 55] width 138 height 10
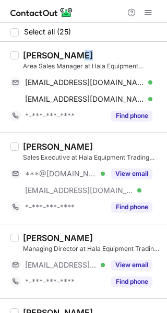
click at [85, 54] on div "[PERSON_NAME]" at bounding box center [92, 55] width 138 height 10
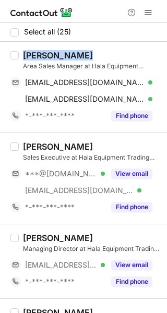
click at [85, 54] on div "[PERSON_NAME]" at bounding box center [92, 55] width 138 height 10
copy div "[PERSON_NAME]"
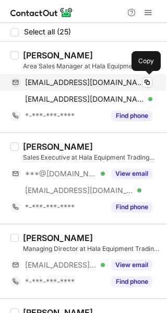
click at [113, 87] on div "[EMAIL_ADDRESS][DOMAIN_NAME] Verified Copy" at bounding box center [81, 82] width 142 height 17
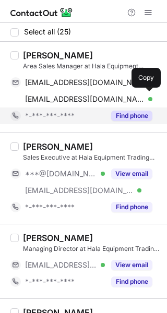
drag, startPoint x: 122, startPoint y: 101, endPoint x: 149, endPoint y: 110, distance: 28.0
click at [122, 101] on div "[EMAIL_ADDRESS][DOMAIN_NAME] Verified" at bounding box center [88, 98] width 127 height 9
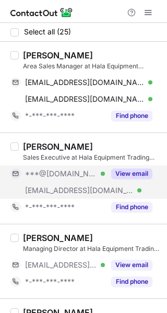
drag, startPoint x: 124, startPoint y: 174, endPoint x: 112, endPoint y: 169, distance: 12.4
click at [124, 174] on button "View email" at bounding box center [131, 173] width 41 height 10
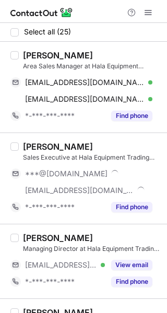
click at [82, 145] on div "[PERSON_NAME]" at bounding box center [58, 146] width 70 height 10
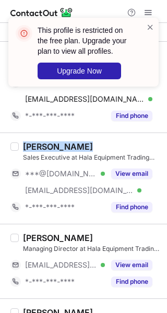
click at [82, 145] on div "[PERSON_NAME]" at bounding box center [58, 146] width 70 height 10
copy div "[PERSON_NAME]"
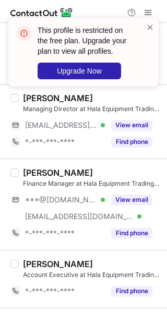
scroll to position [156, 0]
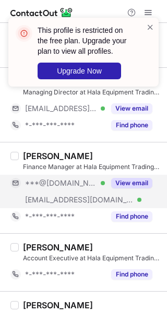
click at [129, 184] on button "View email" at bounding box center [131, 183] width 41 height 10
click at [93, 159] on div "[PERSON_NAME]" at bounding box center [58, 156] width 70 height 10
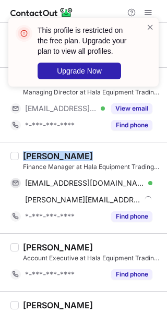
click at [93, 159] on div "[PERSON_NAME]" at bounding box center [58, 156] width 70 height 10
copy div "[PERSON_NAME]"
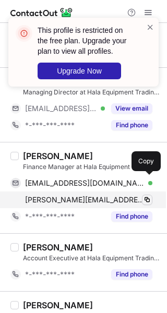
drag, startPoint x: 110, startPoint y: 181, endPoint x: 147, endPoint y: 200, distance: 42.2
click at [110, 181] on span "[EMAIL_ADDRESS][DOMAIN_NAME]" at bounding box center [84, 182] width 119 height 9
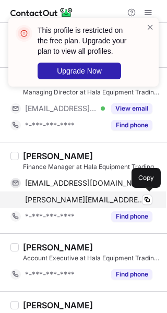
click at [94, 195] on span "[PERSON_NAME][EMAIL_ADDRESS][DOMAIN_NAME]" at bounding box center [84, 199] width 119 height 9
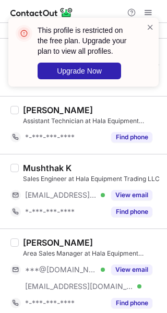
scroll to position [365, 0]
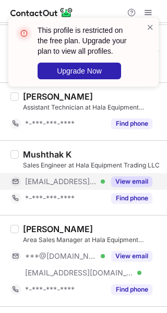
click at [139, 182] on button "View email" at bounding box center [131, 181] width 41 height 10
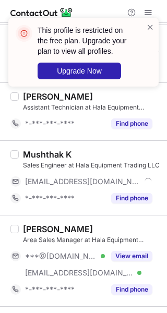
click at [138, 244] on div "[PERSON_NAME] Rehman Area Sales Manager at Hala Equipment Trading LLC ***@[DOMA…" at bounding box center [90, 261] width 142 height 74
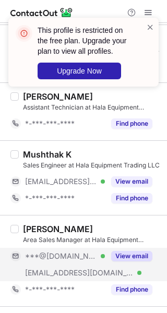
click at [138, 254] on button "View email" at bounding box center [131, 256] width 41 height 10
click at [97, 230] on div "[PERSON_NAME]" at bounding box center [92, 229] width 138 height 10
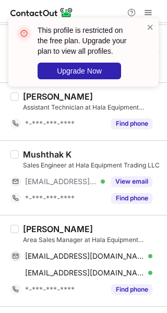
click at [97, 230] on div "[PERSON_NAME]" at bounding box center [92, 229] width 138 height 10
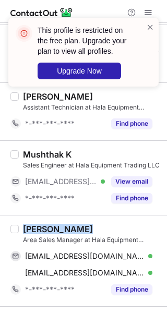
click at [97, 230] on div "[PERSON_NAME]" at bounding box center [92, 229] width 138 height 10
copy div "[PERSON_NAME]"
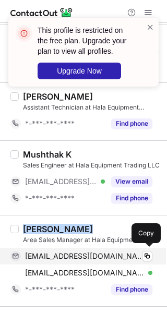
drag, startPoint x: 97, startPoint y: 246, endPoint x: 157, endPoint y: 246, distance: 59.9
click at [97, 248] on div "[EMAIL_ADDRESS][DOMAIN_NAME] Verified Copy" at bounding box center [81, 256] width 142 height 17
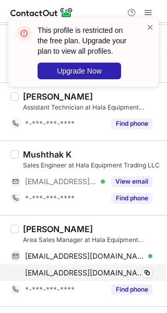
click at [91, 268] on span "[EMAIL_ADDRESS][DOMAIN_NAME]" at bounding box center [84, 272] width 119 height 9
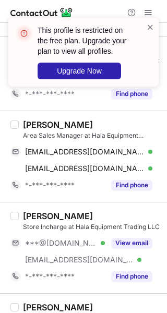
scroll to position [521, 0]
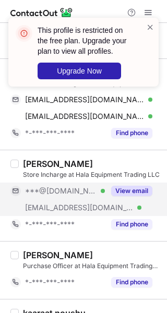
click at [128, 188] on button "View email" at bounding box center [131, 191] width 41 height 10
click at [120, 165] on div "[PERSON_NAME]" at bounding box center [92, 163] width 138 height 10
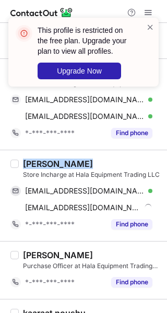
click at [120, 165] on div "[PERSON_NAME]" at bounding box center [92, 163] width 138 height 10
copy div "[PERSON_NAME]"
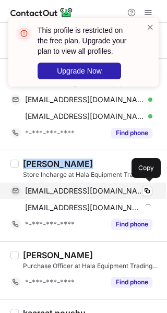
click at [72, 190] on span "[EMAIL_ADDRESS][DOMAIN_NAME]" at bounding box center [84, 190] width 119 height 9
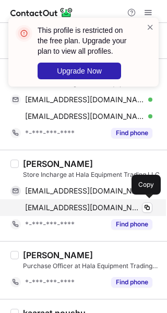
click at [105, 203] on span "[EMAIL_ADDRESS][DOMAIN_NAME]" at bounding box center [83, 207] width 116 height 9
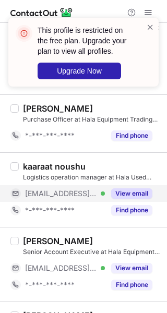
scroll to position [677, 0]
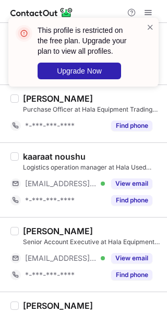
click at [130, 172] on div "kaaraat noushu Logistics operation manager at Hala Used Heavy Equipment Trading…" at bounding box center [92, 161] width 138 height 21
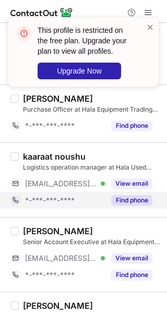
drag, startPoint x: 133, startPoint y: 181, endPoint x: 137, endPoint y: 203, distance: 22.3
click at [133, 181] on button "View email" at bounding box center [131, 183] width 41 height 10
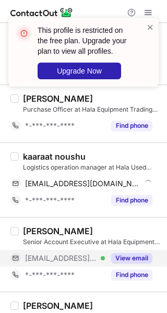
click at [140, 252] on div "[PERSON_NAME] Senior Account Executive at Hala Equipment Trading LLC [EMAIL_ADD…" at bounding box center [90, 254] width 142 height 57
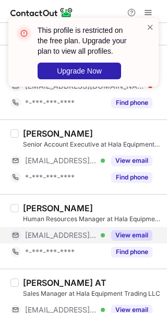
scroll to position [782, 0]
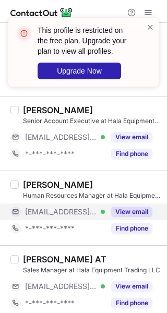
click at [132, 212] on button "View email" at bounding box center [131, 211] width 41 height 10
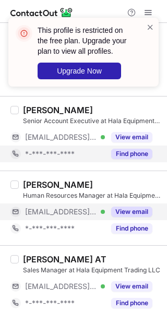
click at [117, 145] on div "Find phone" at bounding box center [128, 153] width 47 height 17
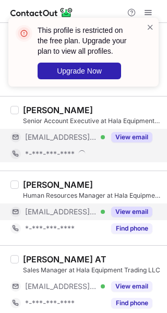
click at [124, 136] on button "View email" at bounding box center [131, 137] width 41 height 10
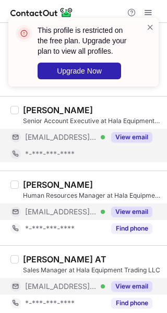
click at [127, 278] on div "View email" at bounding box center [128, 286] width 47 height 17
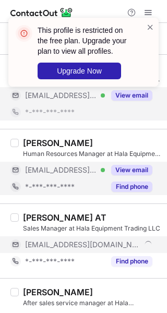
scroll to position [886, 0]
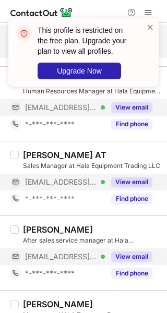
click at [133, 256] on button "View email" at bounding box center [131, 256] width 41 height 10
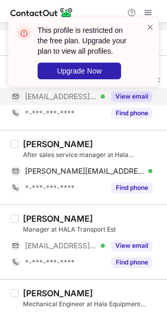
scroll to position [921, 0]
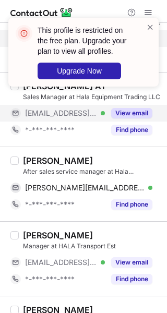
click at [122, 162] on div "[PERSON_NAME]" at bounding box center [92, 160] width 138 height 10
click at [126, 155] on div "[PERSON_NAME]" at bounding box center [92, 160] width 138 height 10
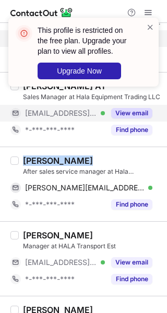
click at [126, 155] on div "[PERSON_NAME]" at bounding box center [92, 160] width 138 height 10
copy div "[PERSON_NAME]"
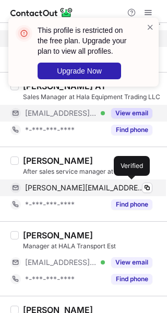
click at [148, 186] on div at bounding box center [150, 188] width 4 height 4
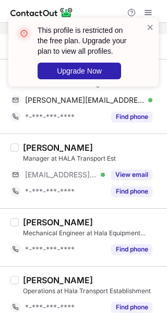
scroll to position [1026, 0]
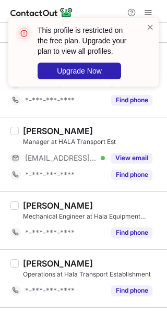
click at [132, 144] on div "Jogy varghese Manager at HALA Transport Est ***@halaheavy.com Verified View ema…" at bounding box center [90, 154] width 142 height 57
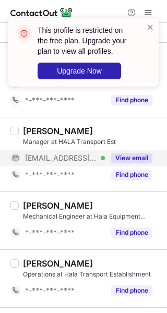
click at [125, 158] on button "View email" at bounding box center [131, 158] width 41 height 10
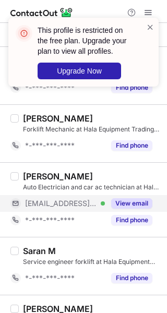
click at [130, 200] on button "View email" at bounding box center [131, 203] width 41 height 10
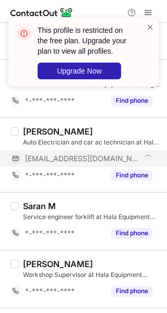
scroll to position [1454, 0]
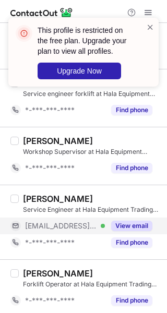
click at [127, 223] on button "View email" at bounding box center [131, 225] width 41 height 10
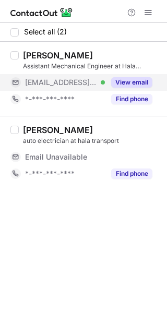
click at [137, 83] on button "View email" at bounding box center [131, 82] width 41 height 10
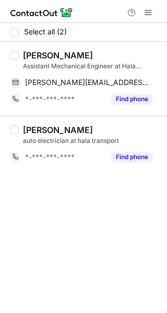
click at [91, 58] on div "[PERSON_NAME]" at bounding box center [92, 55] width 138 height 10
click at [92, 58] on div "[PERSON_NAME]" at bounding box center [92, 55] width 138 height 10
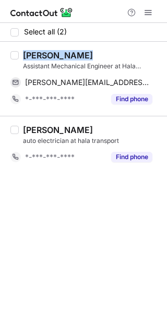
click at [92, 58] on div "[PERSON_NAME]" at bounding box center [92, 55] width 138 height 10
copy div "[PERSON_NAME]"
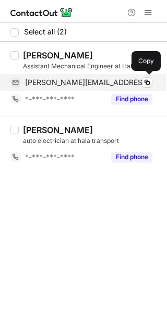
click at [80, 79] on span "[PERSON_NAME][EMAIL_ADDRESS][DOMAIN_NAME]" at bounding box center [88, 82] width 127 height 9
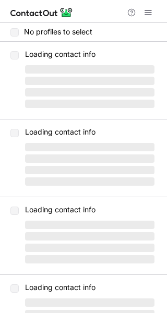
click at [155, 13] on div at bounding box center [139, 12] width 33 height 13
click at [150, 13] on span at bounding box center [148, 12] width 8 height 8
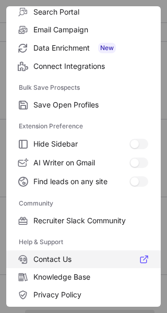
scroll to position [159, 0]
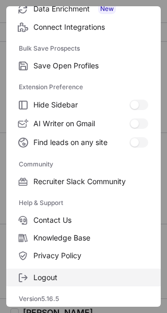
click at [37, 282] on label "Logout" at bounding box center [83, 277] width 154 height 18
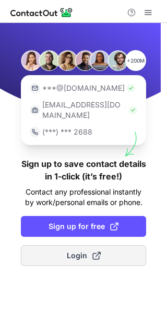
click at [75, 250] on span "Login" at bounding box center [84, 255] width 34 height 10
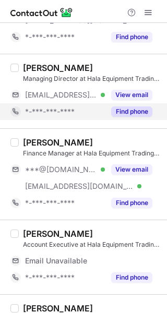
scroll to position [94, 0]
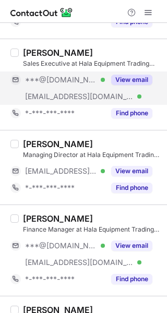
click at [138, 73] on div "View email" at bounding box center [128, 79] width 47 height 17
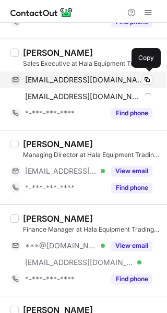
click at [58, 77] on span "[EMAIL_ADDRESS][DOMAIN_NAME]" at bounding box center [84, 79] width 119 height 9
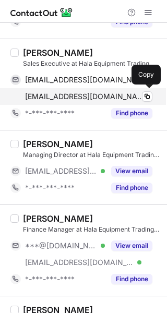
click at [103, 95] on span "ravindra@halaheavy.com" at bounding box center [84, 96] width 119 height 9
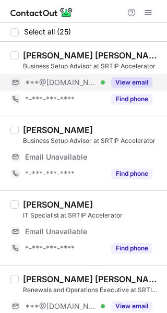
click at [118, 84] on button "View email" at bounding box center [131, 82] width 41 height 10
click at [87, 60] on div "[PERSON_NAME] [PERSON_NAME]" at bounding box center [92, 55] width 138 height 10
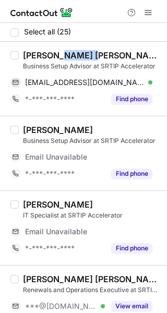
click at [87, 60] on div "Swapnil Pradeep" at bounding box center [92, 55] width 138 height 10
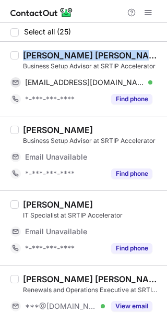
click at [87, 60] on div "Swapnil Pradeep" at bounding box center [92, 55] width 138 height 10
copy div "Swapnil Pradeep"
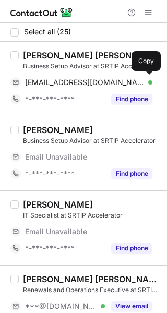
drag, startPoint x: 71, startPoint y: 76, endPoint x: 91, endPoint y: 71, distance: 20.4
click at [71, 76] on div "swapnilpradeep98@gmail.com Verified Copy" at bounding box center [81, 82] width 142 height 17
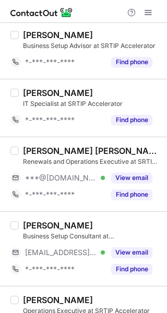
scroll to position [104, 0]
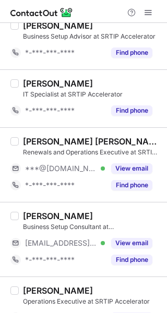
drag, startPoint x: 119, startPoint y: 165, endPoint x: 102, endPoint y: 156, distance: 19.6
click at [117, 165] on button "View email" at bounding box center [131, 168] width 41 height 10
click at [102, 139] on div "Arunima Dinesh" at bounding box center [92, 141] width 138 height 10
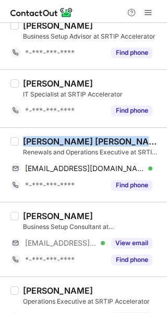
click at [102, 139] on div "Arunima Dinesh" at bounding box center [92, 141] width 138 height 10
copy div "Arunima Dinesh"
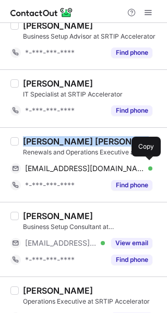
drag, startPoint x: 85, startPoint y: 166, endPoint x: 156, endPoint y: 121, distance: 83.9
click at [85, 166] on span "arunimadinesh4@gmail.com" at bounding box center [84, 168] width 119 height 9
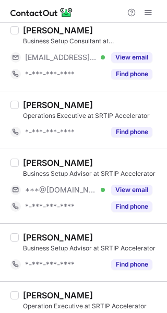
scroll to position [313, 0]
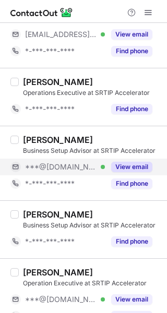
drag, startPoint x: 122, startPoint y: 172, endPoint x: 113, endPoint y: 167, distance: 11.2
click at [122, 172] on div "View email" at bounding box center [128, 166] width 47 height 17
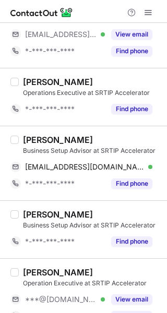
click at [98, 140] on div "Abdul Wadood" at bounding box center [92, 139] width 138 height 10
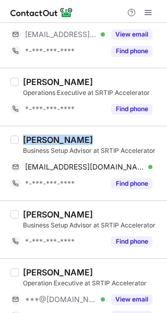
click at [98, 140] on div "Abdul Wadood" at bounding box center [92, 139] width 138 height 10
copy div "Abdul Wadood"
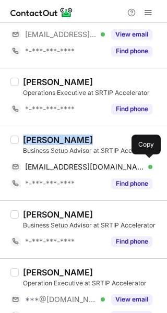
drag, startPoint x: 98, startPoint y: 161, endPoint x: 165, endPoint y: 134, distance: 72.5
click at [98, 162] on span "wadrkn040@gmail.com" at bounding box center [84, 166] width 119 height 9
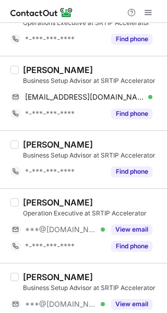
scroll to position [469, 0]
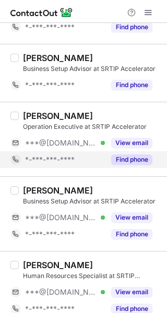
drag, startPoint x: 127, startPoint y: 136, endPoint x: 118, endPoint y: 157, distance: 22.6
click at [127, 138] on button "View email" at bounding box center [131, 143] width 41 height 10
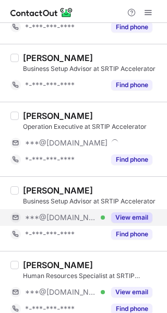
click at [126, 212] on button "View email" at bounding box center [131, 217] width 41 height 10
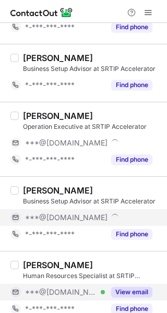
click at [128, 287] on button "View email" at bounding box center [131, 292] width 41 height 10
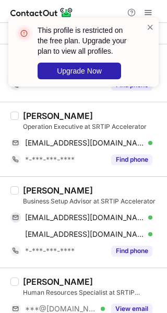
click at [76, 112] on div "Amala Francis" at bounding box center [58, 115] width 70 height 10
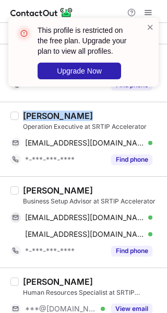
click at [76, 112] on div "Amala Francis" at bounding box center [58, 115] width 70 height 10
copy div "Amala Francis"
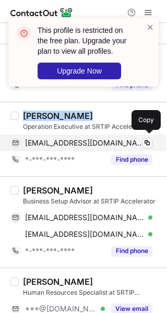
click at [116, 140] on span "amalafrancis2024@gmail.com" at bounding box center [84, 142] width 119 height 9
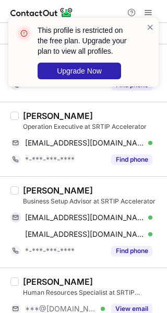
click at [81, 185] on div "Jasir Ali" at bounding box center [92, 190] width 138 height 10
click at [48, 183] on div "Jasir Ali Business Setup Advisor at SRTIP Accelerator jasiralitv@gmail.com Veri…" at bounding box center [83, 221] width 167 height 91
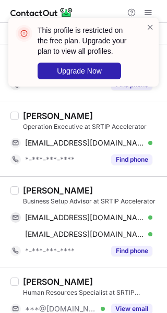
click at [56, 186] on div "Jasir Ali" at bounding box center [92, 190] width 138 height 10
click at [149, 26] on span at bounding box center [150, 27] width 8 height 10
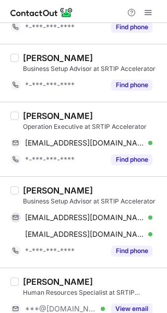
click at [45, 186] on div "Jasir Ali" at bounding box center [58, 190] width 70 height 10
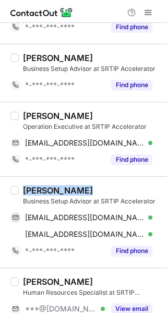
click at [45, 186] on div "Jasir Ali" at bounding box center [58, 190] width 70 height 10
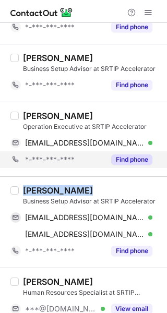
copy div "Jasir Ali"
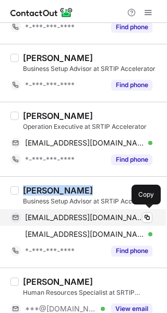
click at [76, 213] on span "jasiralitv@gmail.com" at bounding box center [84, 217] width 119 height 9
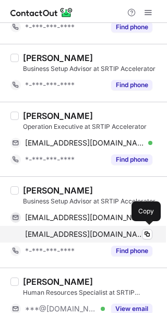
drag, startPoint x: 75, startPoint y: 233, endPoint x: 88, endPoint y: 230, distance: 13.3
click at [75, 233] on span "jasirali@srtipacc.ae" at bounding box center [84, 233] width 119 height 9
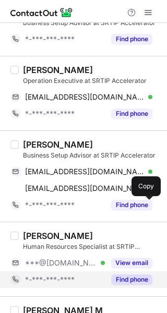
scroll to position [625, 0]
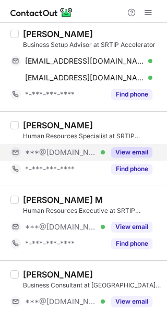
click at [121, 152] on button "View email" at bounding box center [131, 152] width 41 height 10
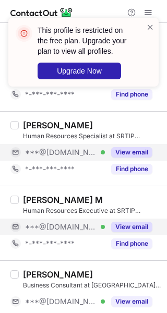
click at [122, 228] on button "View email" at bounding box center [131, 226] width 41 height 10
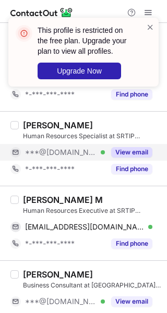
click at [73, 122] on div "Sruthy S." at bounding box center [92, 125] width 138 height 10
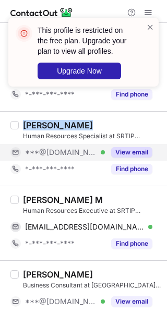
click at [73, 122] on div "Sruthy S." at bounding box center [92, 125] width 138 height 10
copy div "Sruthy S."
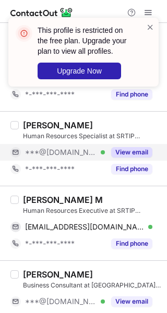
click at [108, 198] on div "Sruthy M" at bounding box center [92, 199] width 138 height 10
click at [108, 197] on div "Sruthy M" at bounding box center [92, 199] width 138 height 10
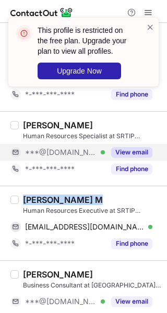
click at [108, 196] on div "Sruthy M" at bounding box center [92, 199] width 138 height 10
copy div "Sruthy M"
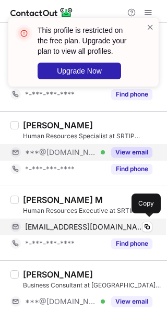
drag, startPoint x: 111, startPoint y: 226, endPoint x: 153, endPoint y: 217, distance: 43.0
click at [111, 226] on span "sruthysunil841@gmail.com" at bounding box center [84, 226] width 119 height 9
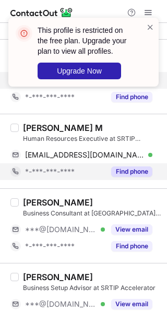
scroll to position [730, 0]
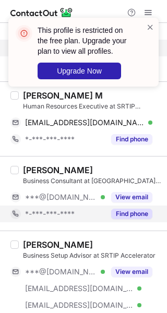
drag, startPoint x: 127, startPoint y: 189, endPoint x: 119, endPoint y: 204, distance: 17.0
click at [128, 189] on div "View email" at bounding box center [128, 197] width 47 height 17
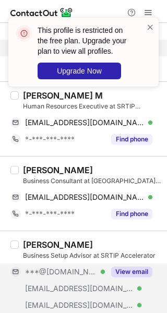
click at [120, 266] on button "View email" at bounding box center [131, 271] width 41 height 10
click at [59, 166] on div "Khuld Ali" at bounding box center [92, 170] width 138 height 10
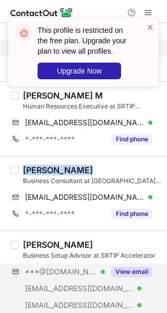
click at [59, 166] on div "Khuld Ali" at bounding box center [92, 170] width 138 height 10
copy div "Khuld Ali"
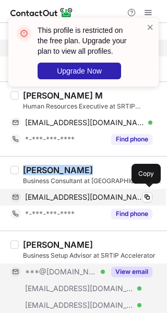
drag, startPoint x: 73, startPoint y: 188, endPoint x: 113, endPoint y: 195, distance: 40.3
click at [73, 189] on div "skhuld248@gmail.com Verified Copy" at bounding box center [81, 197] width 142 height 17
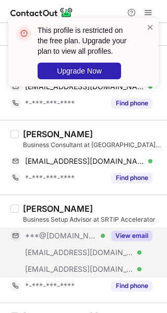
scroll to position [834, 0]
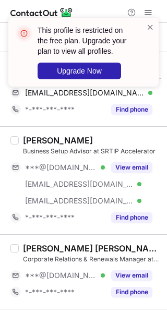
click at [106, 140] on div "Abdul Khayum" at bounding box center [92, 140] width 138 height 10
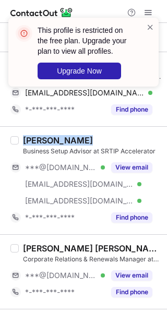
click at [106, 140] on div "Abdul Khayum" at bounding box center [92, 140] width 138 height 10
copy div "Abdul Khayum"
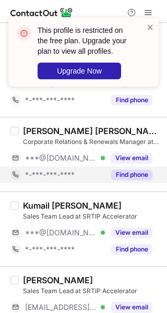
scroll to position [938, 0]
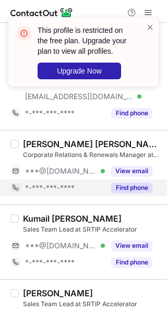
click at [129, 166] on button "View email" at bounding box center [131, 171] width 41 height 10
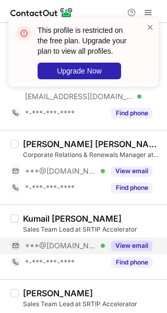
click at [128, 241] on button "View email" at bounding box center [131, 245] width 41 height 10
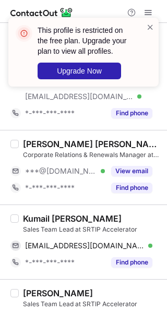
click at [93, 145] on div "Anna Carmina Gerena Antonio" at bounding box center [92, 144] width 138 height 10
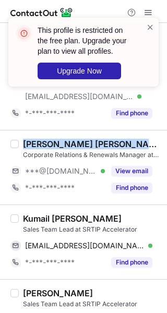
click at [93, 145] on div "Anna Carmina Gerena Antonio" at bounding box center [92, 144] width 138 height 10
copy div "Anna Carmina Gerena Antonio"
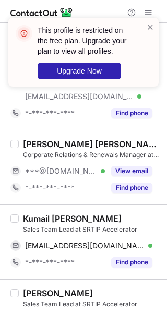
click at [100, 215] on div "Kumail Mehdi Imrani" at bounding box center [72, 218] width 98 height 10
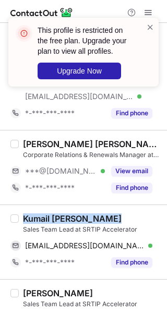
click at [100, 215] on div "Kumail Mehdi Imrani" at bounding box center [72, 218] width 98 height 10
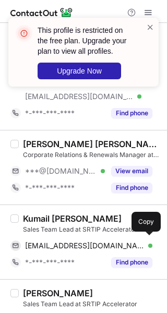
drag, startPoint x: 93, startPoint y: 246, endPoint x: 166, endPoint y: 239, distance: 73.3
click at [93, 245] on span "kumailimrani1@gmail.com" at bounding box center [84, 245] width 119 height 9
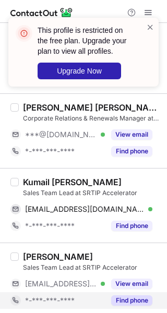
scroll to position [1042, 0]
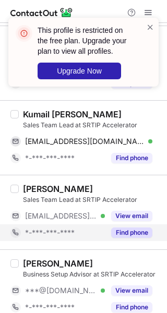
drag, startPoint x: 131, startPoint y: 217, endPoint x: 131, endPoint y: 225, distance: 7.8
click at [131, 217] on button "View email" at bounding box center [131, 216] width 41 height 10
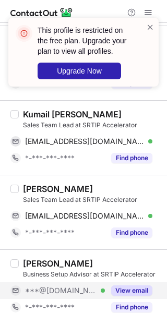
click at [133, 282] on div "View email" at bounding box center [128, 290] width 47 height 17
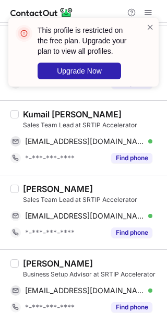
click at [98, 188] on div "Syed Shajahan" at bounding box center [92, 188] width 138 height 10
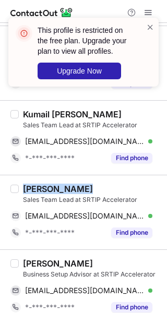
click at [98, 188] on div "Syed Shajahan" at bounding box center [92, 188] width 138 height 10
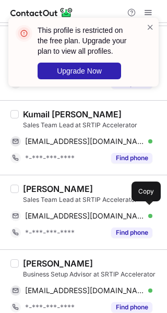
drag, startPoint x: 115, startPoint y: 216, endPoint x: 165, endPoint y: 225, distance: 50.8
click at [116, 216] on div "syed@srtipacc.ae Verified" at bounding box center [88, 215] width 127 height 9
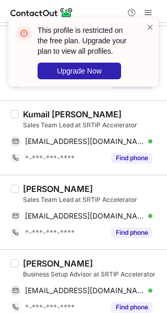
click at [105, 263] on div "Muhammed Anas" at bounding box center [92, 263] width 138 height 10
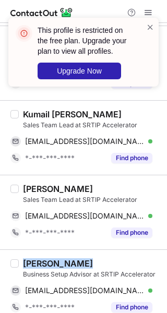
click at [105, 263] on div "Muhammed Anas" at bounding box center [92, 263] width 138 height 10
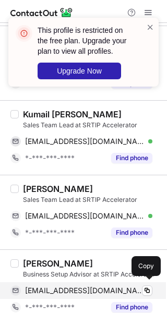
drag, startPoint x: 108, startPoint y: 286, endPoint x: 125, endPoint y: 283, distance: 17.0
click at [108, 286] on span "anasakbaruae@gmail.com" at bounding box center [84, 290] width 119 height 9
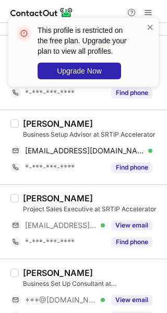
scroll to position [1199, 0]
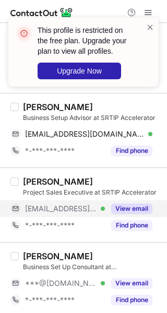
drag, startPoint x: 129, startPoint y: 202, endPoint x: 129, endPoint y: 213, distance: 11.0
click at [129, 203] on button "View email" at bounding box center [131, 208] width 41 height 10
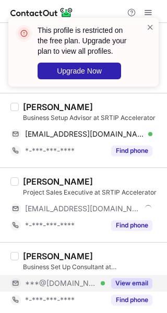
click at [137, 275] on div "View email" at bounding box center [128, 283] width 47 height 17
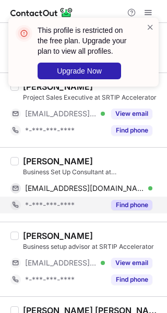
scroll to position [1303, 0]
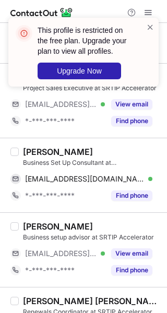
click at [90, 146] on div "Rabbia khan" at bounding box center [92, 151] width 138 height 10
click at [85, 146] on div "Rabbia khan" at bounding box center [92, 151] width 138 height 10
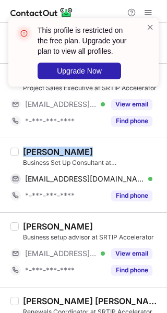
click at [85, 146] on div "Rabbia khan" at bounding box center [92, 151] width 138 height 10
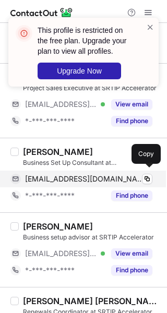
click at [78, 178] on span "rabbiakhan364@gmail.com" at bounding box center [84, 178] width 119 height 9
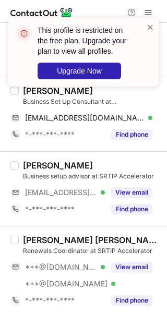
scroll to position [1407, 0]
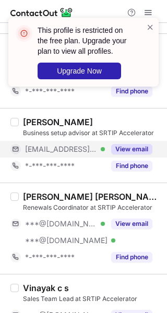
click at [127, 150] on button "View email" at bounding box center [131, 149] width 41 height 10
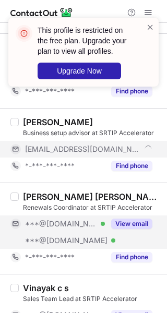
click at [125, 218] on button "View email" at bounding box center [131, 223] width 41 height 10
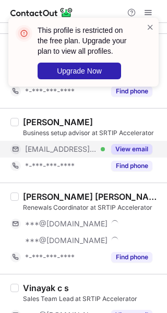
click at [117, 191] on div "Yashaswini Suparna" at bounding box center [92, 196] width 138 height 10
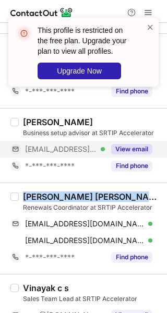
click at [117, 191] on div "Yashaswini Suparna" at bounding box center [92, 196] width 138 height 10
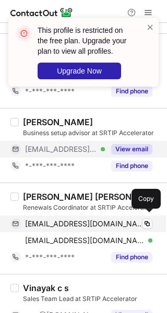
click at [104, 221] on span "ysuparna19@gmail.com" at bounding box center [84, 223] width 119 height 9
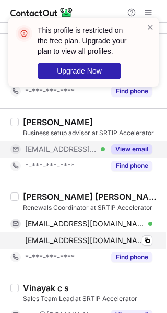
drag, startPoint x: 98, startPoint y: 250, endPoint x: 97, endPoint y: 243, distance: 6.9
click at [98, 252] on div "*-***-***-****" at bounding box center [65, 256] width 80 height 9
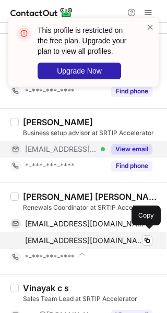
click at [98, 239] on span "yashaswini0619@gmail.com" at bounding box center [84, 240] width 119 height 9
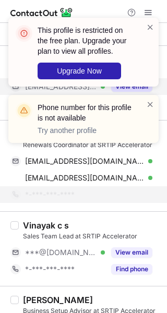
scroll to position [1511, 0]
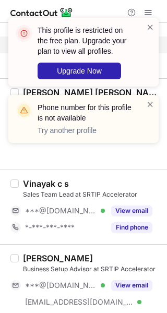
drag, startPoint x: 117, startPoint y: 208, endPoint x: 117, endPoint y: 225, distance: 16.2
click at [117, 208] on div "Vinayak c s Sales Team Lead at SRTIP Accelerator ***@gmail.com Verified View em…" at bounding box center [90, 206] width 142 height 57
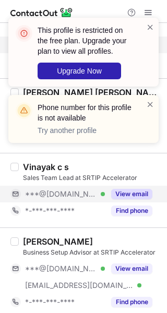
click at [118, 190] on button "View email" at bounding box center [131, 194] width 41 height 10
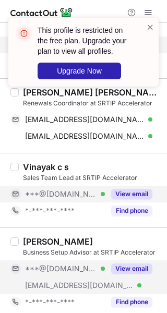
click at [120, 263] on button "View email" at bounding box center [131, 268] width 41 height 10
click at [94, 162] on div "Vinayak c s" at bounding box center [92, 167] width 138 height 10
click at [93, 162] on div "Vinayak c s" at bounding box center [92, 167] width 138 height 10
click at [98, 236] on div "Saheena Naaz" at bounding box center [92, 241] width 138 height 10
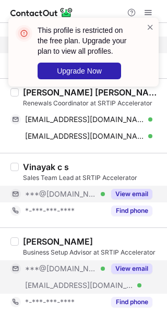
click at [97, 236] on div "Saheena Naaz" at bounding box center [92, 241] width 138 height 10
click at [83, 240] on div "Saheena Naaz" at bounding box center [92, 241] width 138 height 10
drag, startPoint x: 83, startPoint y: 240, endPoint x: 152, endPoint y: 218, distance: 72.3
click at [83, 240] on div "Saheena Naaz" at bounding box center [92, 241] width 138 height 10
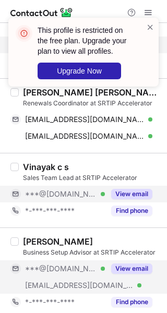
click at [69, 236] on div "Saheena Naaz" at bounding box center [58, 241] width 70 height 10
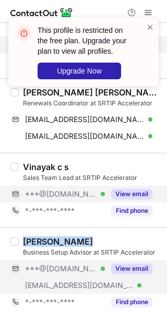
click at [69, 236] on div "Saheena Naaz" at bounding box center [58, 241] width 70 height 10
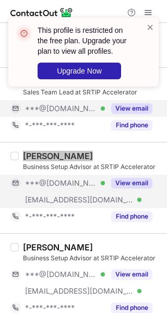
scroll to position [1604, 0]
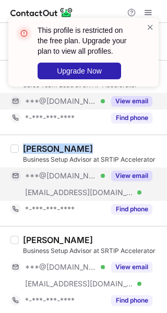
drag, startPoint x: 128, startPoint y: 260, endPoint x: 93, endPoint y: 242, distance: 39.2
click at [128, 262] on button "View email" at bounding box center [131, 267] width 41 height 10
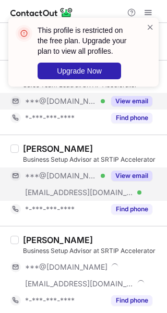
click at [82, 235] on div "Rahul Nambiar" at bounding box center [92, 240] width 138 height 10
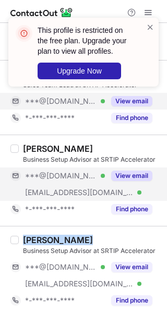
click at [82, 235] on div "Rahul Nambiar" at bounding box center [92, 240] width 138 height 10
click at [147, 26] on span at bounding box center [150, 27] width 8 height 10
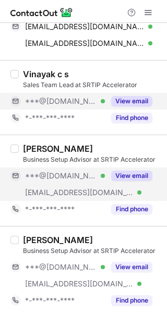
click at [152, 7] on div "This profile is restricted on the free plan. Upgrade your plan to view all prof…" at bounding box center [83, 56] width 167 height 98
click at [150, 12] on div "This profile is restricted on the free plan. Upgrade your plan to view all prof…" at bounding box center [83, 56] width 167 height 98
click at [150, 12] on div "This profile is restricted on the free plan. Upgrade your plan to view all prof…" at bounding box center [83, 17] width 167 height 21
click at [150, 12] on span at bounding box center [148, 12] width 8 height 8
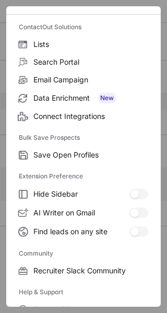
scroll to position [159, 0]
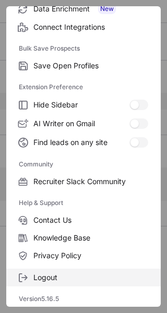
click at [52, 272] on label "Logout" at bounding box center [83, 277] width 154 height 18
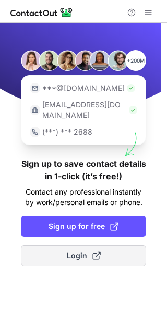
click at [65, 251] on button "Login" at bounding box center [83, 255] width 125 height 21
click at [82, 250] on span "Login" at bounding box center [84, 255] width 34 height 10
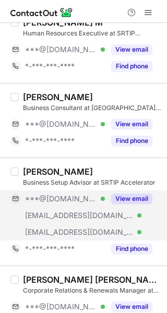
scroll to position [836, 0]
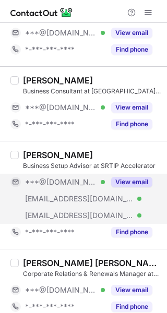
click at [134, 186] on div "View email" at bounding box center [128, 182] width 47 height 17
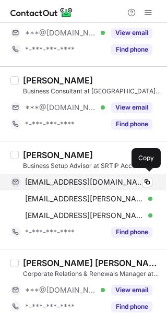
click at [80, 177] on span "[EMAIL_ADDRESS][DOMAIN_NAME]" at bounding box center [84, 181] width 119 height 9
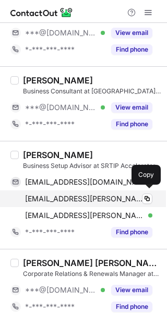
drag, startPoint x: 42, startPoint y: 198, endPoint x: 109, endPoint y: 189, distance: 67.8
click at [42, 198] on span "[EMAIL_ADDRESS][PERSON_NAME][DOMAIN_NAME]" at bounding box center [84, 198] width 119 height 9
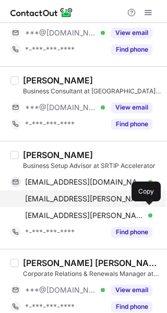
drag, startPoint x: 88, startPoint y: 219, endPoint x: 113, endPoint y: 200, distance: 31.6
click at [88, 219] on div "[EMAIL_ADDRESS][PERSON_NAME][DOMAIN_NAME] Verified Copy" at bounding box center [81, 215] width 142 height 17
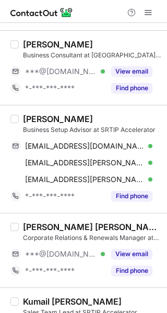
scroll to position [888, 0]
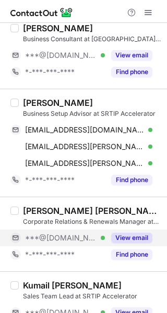
click at [122, 229] on div "View email" at bounding box center [128, 237] width 47 height 17
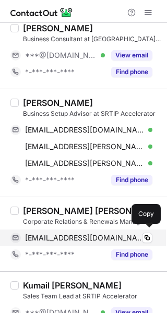
click at [81, 234] on span "[EMAIL_ADDRESS][DOMAIN_NAME]" at bounding box center [84, 237] width 119 height 9
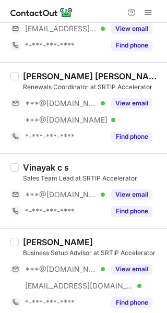
scroll to position [1565, 0]
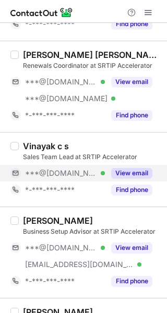
click at [139, 172] on button "View email" at bounding box center [131, 173] width 41 height 10
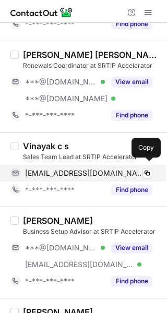
click at [120, 171] on div "[EMAIL_ADDRESS][DOMAIN_NAME] Verified" at bounding box center [88, 172] width 127 height 9
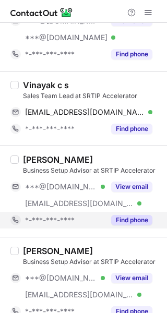
scroll to position [1637, 0]
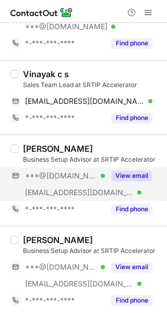
click at [131, 170] on button "View email" at bounding box center [131, 175] width 41 height 10
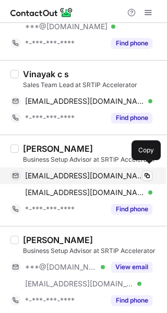
click at [84, 173] on span "[EMAIL_ADDRESS][DOMAIN_NAME]" at bounding box center [84, 175] width 119 height 9
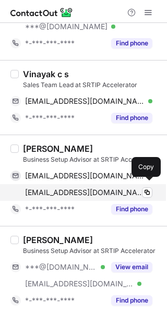
click at [104, 191] on div "[EMAIL_ADDRESS][DOMAIN_NAME] Verified" at bounding box center [88, 192] width 127 height 9
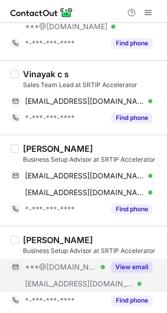
click at [118, 258] on div "View email" at bounding box center [128, 266] width 47 height 17
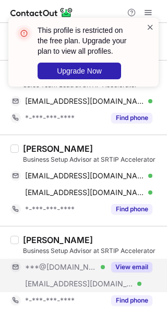
click at [150, 31] on span at bounding box center [150, 27] width 8 height 10
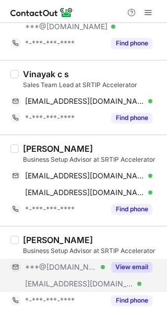
click at [149, 14] on div "This profile is restricted on the free plan. Upgrade your plan to view all prof…" at bounding box center [83, 56] width 167 height 98
click at [149, 14] on span at bounding box center [148, 12] width 8 height 8
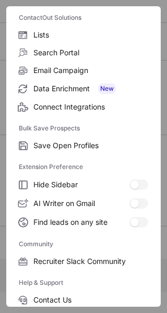
scroll to position [159, 0]
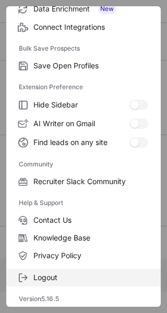
click at [52, 277] on span "Logout" at bounding box center [90, 277] width 115 height 9
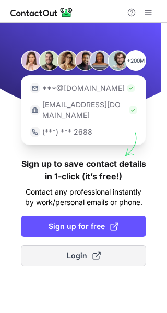
click at [108, 245] on button "Login" at bounding box center [83, 255] width 125 height 21
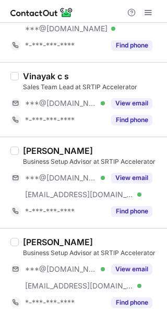
scroll to position [1637, 0]
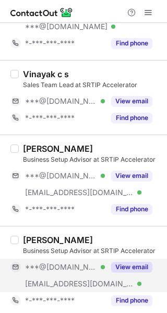
click at [141, 263] on button "View email" at bounding box center [131, 267] width 41 height 10
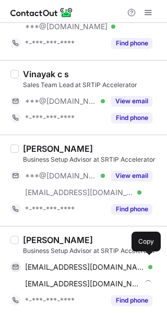
click at [88, 264] on span "[EMAIL_ADDRESS][DOMAIN_NAME]" at bounding box center [84, 266] width 119 height 9
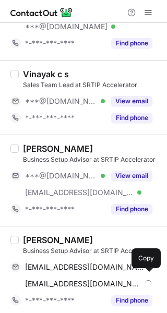
drag, startPoint x: 103, startPoint y: 280, endPoint x: 162, endPoint y: 265, distance: 60.3
click at [103, 280] on div "[EMAIL_ADDRESS][DOMAIN_NAME]" at bounding box center [88, 283] width 127 height 9
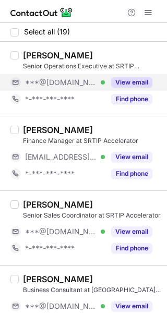
click at [115, 80] on button "View email" at bounding box center [131, 82] width 41 height 10
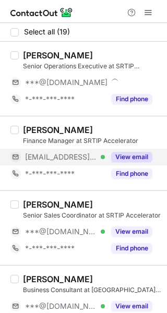
click at [118, 162] on button "View email" at bounding box center [131, 157] width 41 height 10
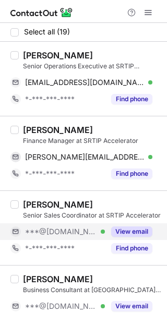
click at [113, 229] on button "View email" at bounding box center [131, 231] width 41 height 10
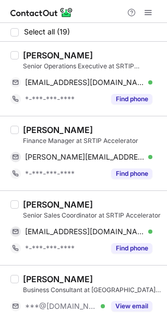
click at [71, 59] on div "[PERSON_NAME]" at bounding box center [58, 55] width 70 height 10
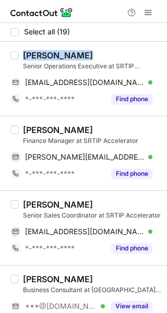
click at [71, 59] on div "Fathima Ayoob" at bounding box center [58, 55] width 70 height 10
copy div "Fathima Ayoob"
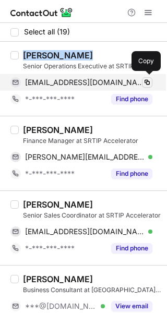
drag, startPoint x: 97, startPoint y: 80, endPoint x: 148, endPoint y: 78, distance: 51.1
click at [97, 80] on span "fathimaayoob497@gmail.com" at bounding box center [84, 82] width 119 height 9
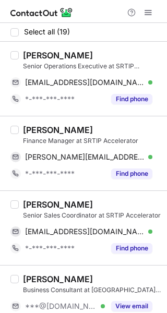
click at [89, 131] on div "Sarath Sivan" at bounding box center [92, 130] width 138 height 10
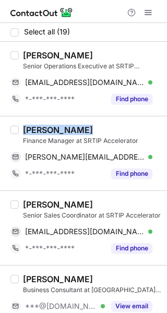
click at [89, 131] on div "Sarath Sivan" at bounding box center [92, 130] width 138 height 10
copy div "Sarath Sivan"
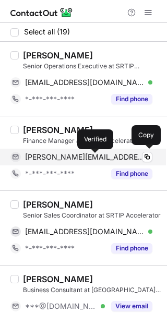
drag, startPoint x: 95, startPoint y: 156, endPoint x: 155, endPoint y: 151, distance: 60.2
click at [148, 156] on div at bounding box center [150, 157] width 4 height 4
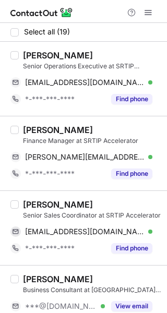
click at [58, 194] on div "Anju Ranjith Senior Sales Coordinator at SRTIP Accelerator anjurbna@gmail.com V…" at bounding box center [83, 227] width 167 height 75
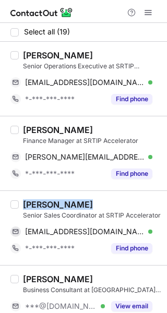
click at [58, 194] on div "Anju Ranjith Senior Sales Coordinator at SRTIP Accelerator anjurbna@gmail.com V…" at bounding box center [83, 227] width 167 height 75
copy div "Anju Ranjith"
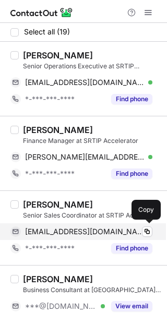
click at [100, 225] on div "anjurbna@gmail.com Verified Copy" at bounding box center [81, 231] width 142 height 17
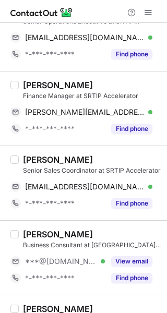
scroll to position [156, 0]
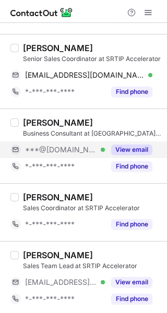
click at [116, 147] on button "View email" at bounding box center [131, 149] width 41 height 10
click at [93, 118] on div "Afsana M Biswas Snigda" at bounding box center [58, 122] width 70 height 10
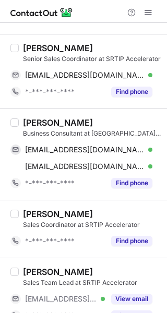
click at [93, 118] on div "Afsana M Biswas Snigda" at bounding box center [58, 122] width 70 height 10
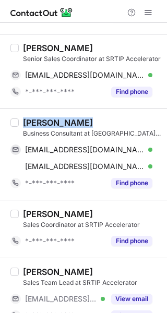
click at [93, 118] on div "Afsana M Biswas Snigda" at bounding box center [58, 122] width 70 height 10
copy div "Afsana M Biswas Snigda"
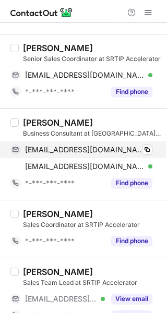
drag, startPoint x: 118, startPoint y: 152, endPoint x: 156, endPoint y: 155, distance: 37.7
click at [118, 152] on div "afsanabiswas@gmail.com Verified" at bounding box center [88, 149] width 127 height 9
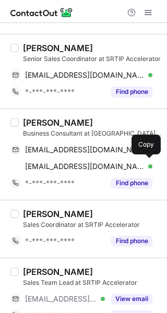
drag, startPoint x: 86, startPoint y: 161, endPoint x: 160, endPoint y: 150, distance: 74.9
click at [86, 162] on span "afsana@srtipacc.ae" at bounding box center [84, 166] width 119 height 9
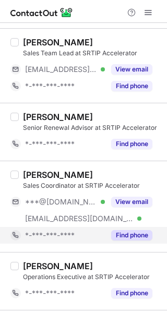
scroll to position [417, 0]
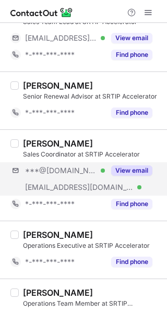
drag, startPoint x: 133, startPoint y: 196, endPoint x: 128, endPoint y: 190, distance: 8.1
click at [134, 196] on div "Find phone" at bounding box center [128, 203] width 47 height 17
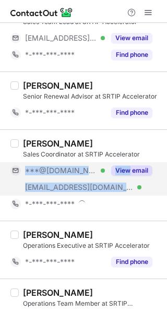
click at [129, 174] on div "***@gmail.com Verified ***@srtipacc.ae Verified View email" at bounding box center [85, 178] width 150 height 33
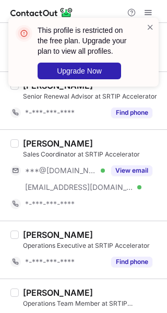
click at [87, 144] on div "Shivani Nair" at bounding box center [92, 143] width 138 height 10
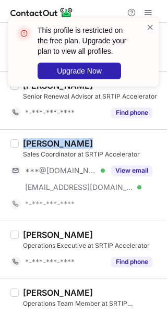
click at [87, 144] on div "Shivani Nair" at bounding box center [92, 143] width 138 height 10
copy div "Shivani Nair"
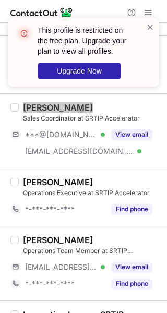
scroll to position [469, 0]
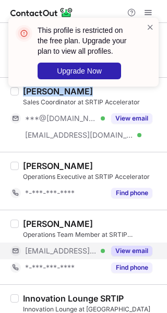
drag, startPoint x: 126, startPoint y: 246, endPoint x: 82, endPoint y: 231, distance: 45.8
click at [126, 246] on button "View email" at bounding box center [131, 250] width 41 height 10
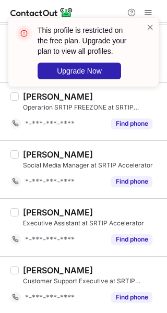
scroll to position [854, 0]
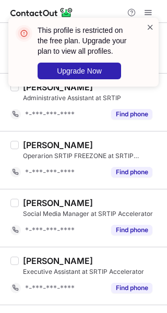
click at [151, 28] on span at bounding box center [150, 27] width 8 height 10
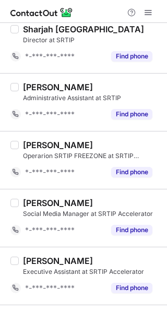
click at [153, 16] on div "This profile is restricted on the free plan. Upgrade your plan to view all prof…" at bounding box center [83, 56] width 167 height 98
click at [153, 13] on div "This profile is restricted on the free plan. Upgrade your plan to view all prof…" at bounding box center [83, 56] width 167 height 98
click at [150, 16] on span at bounding box center [148, 12] width 8 height 8
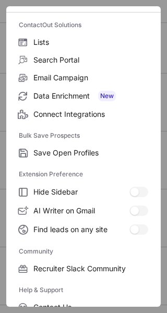
scroll to position [159, 0]
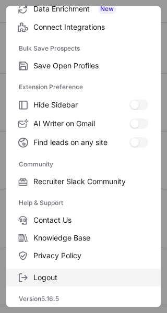
click at [64, 277] on span "Logout" at bounding box center [90, 277] width 115 height 9
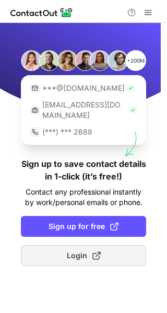
click at [78, 250] on span "Login" at bounding box center [84, 255] width 34 height 10
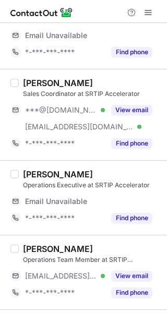
scroll to position [469, 0]
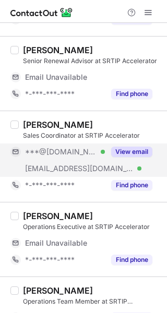
click at [137, 156] on div "View email" at bounding box center [128, 151] width 47 height 17
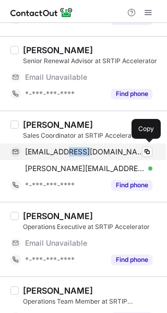
click at [79, 150] on span "[EMAIL_ADDRESS][DOMAIN_NAME]" at bounding box center [84, 151] width 119 height 9
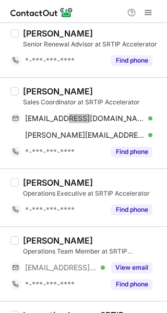
scroll to position [452, 0]
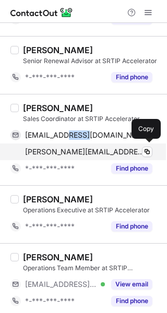
click at [69, 150] on span "[PERSON_NAME][EMAIL_ADDRESS][DOMAIN_NAME]" at bounding box center [84, 151] width 119 height 9
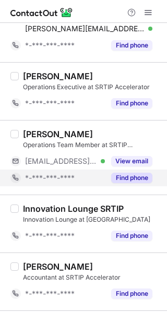
scroll to position [609, 0]
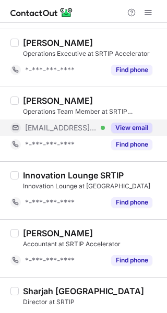
click at [122, 130] on button "View email" at bounding box center [131, 127] width 41 height 10
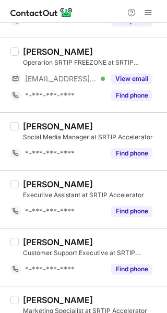
scroll to position [991, 0]
